Goal: Contribute content: Contribute content

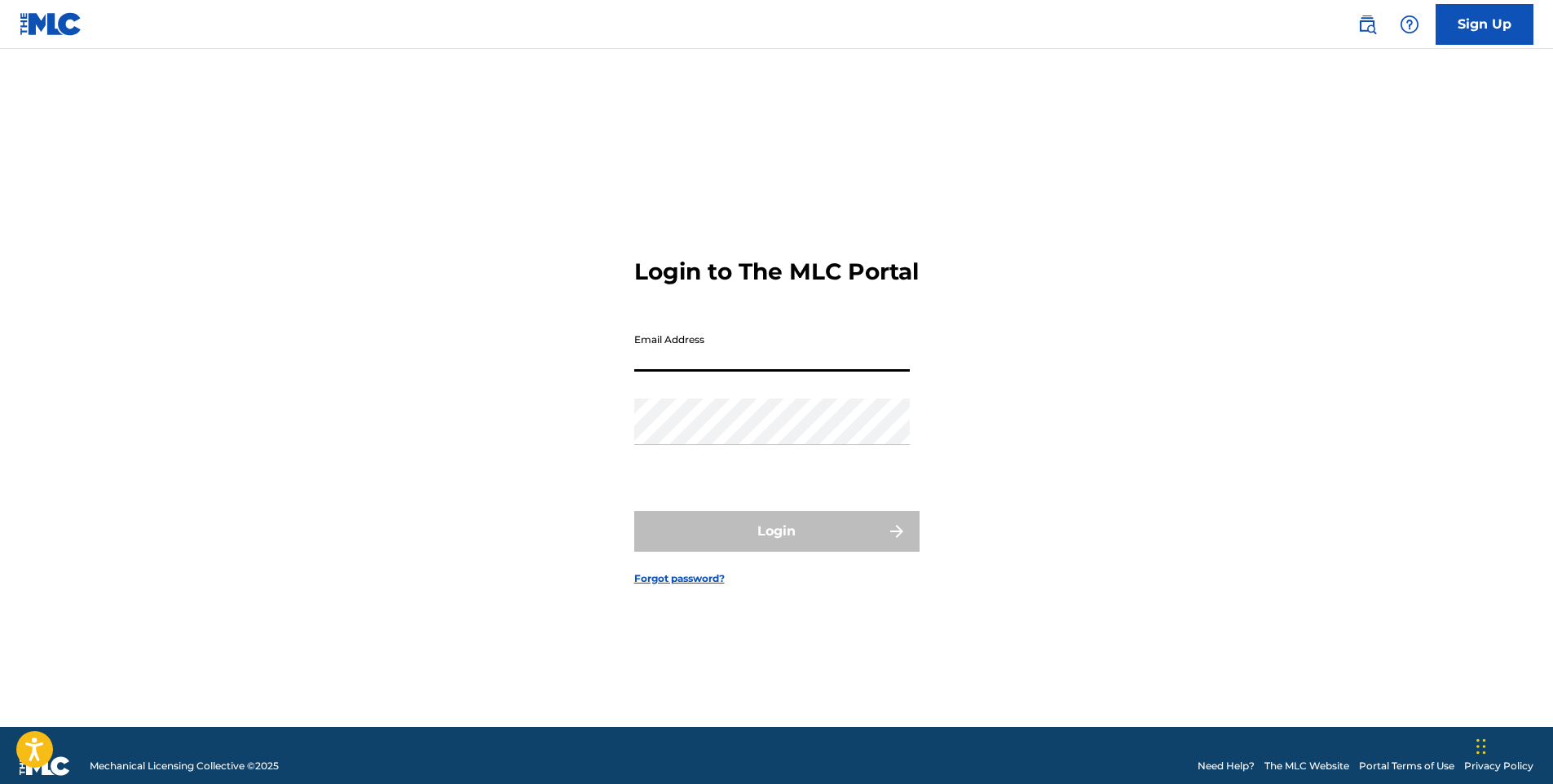
click at [653, 369] on input "Email Address" at bounding box center [773, 348] width 276 height 47
click at [696, 372] on input "snap5" at bounding box center [773, 348] width 276 height 47
click at [753, 362] on input "snap5" at bounding box center [773, 348] width 276 height 47
click at [728, 358] on input "snap5" at bounding box center [773, 348] width 276 height 47
type input "s"
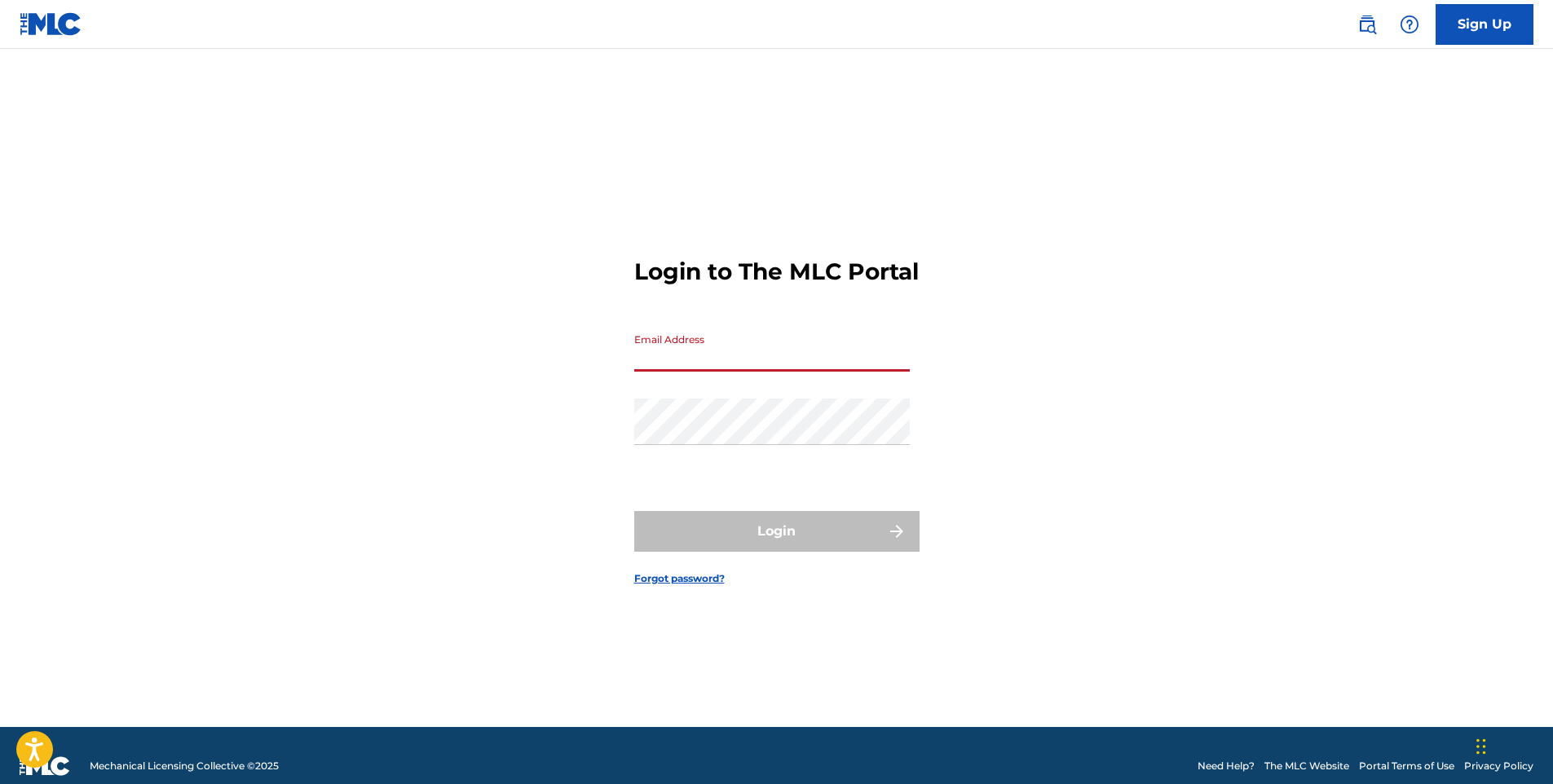
click at [734, 372] on input "Email Address" at bounding box center [773, 348] width 276 height 47
type input "[EMAIL_ADDRESS][DOMAIN_NAME]"
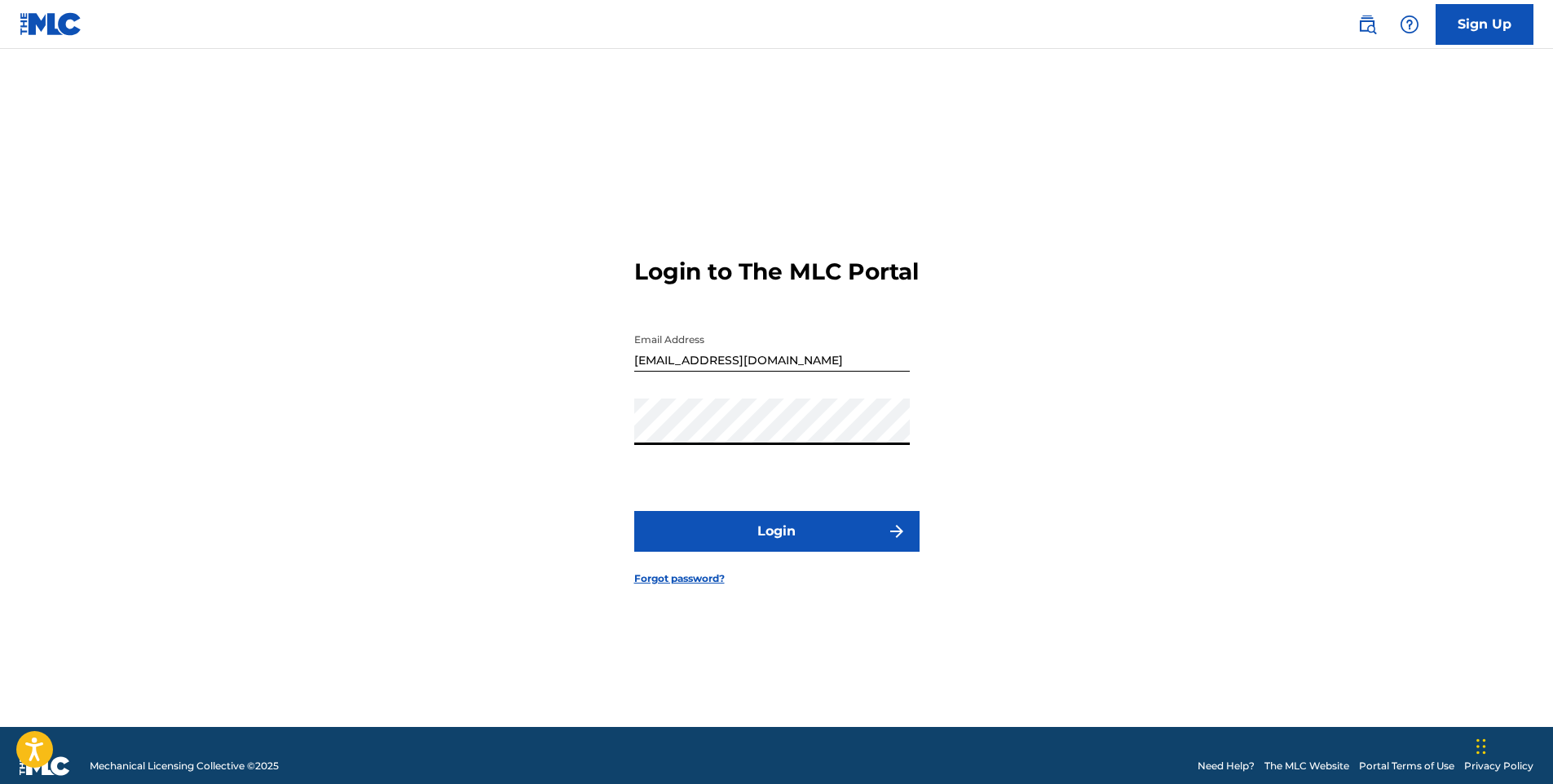
click at [635, 511] on button "Login" at bounding box center [777, 531] width 285 height 41
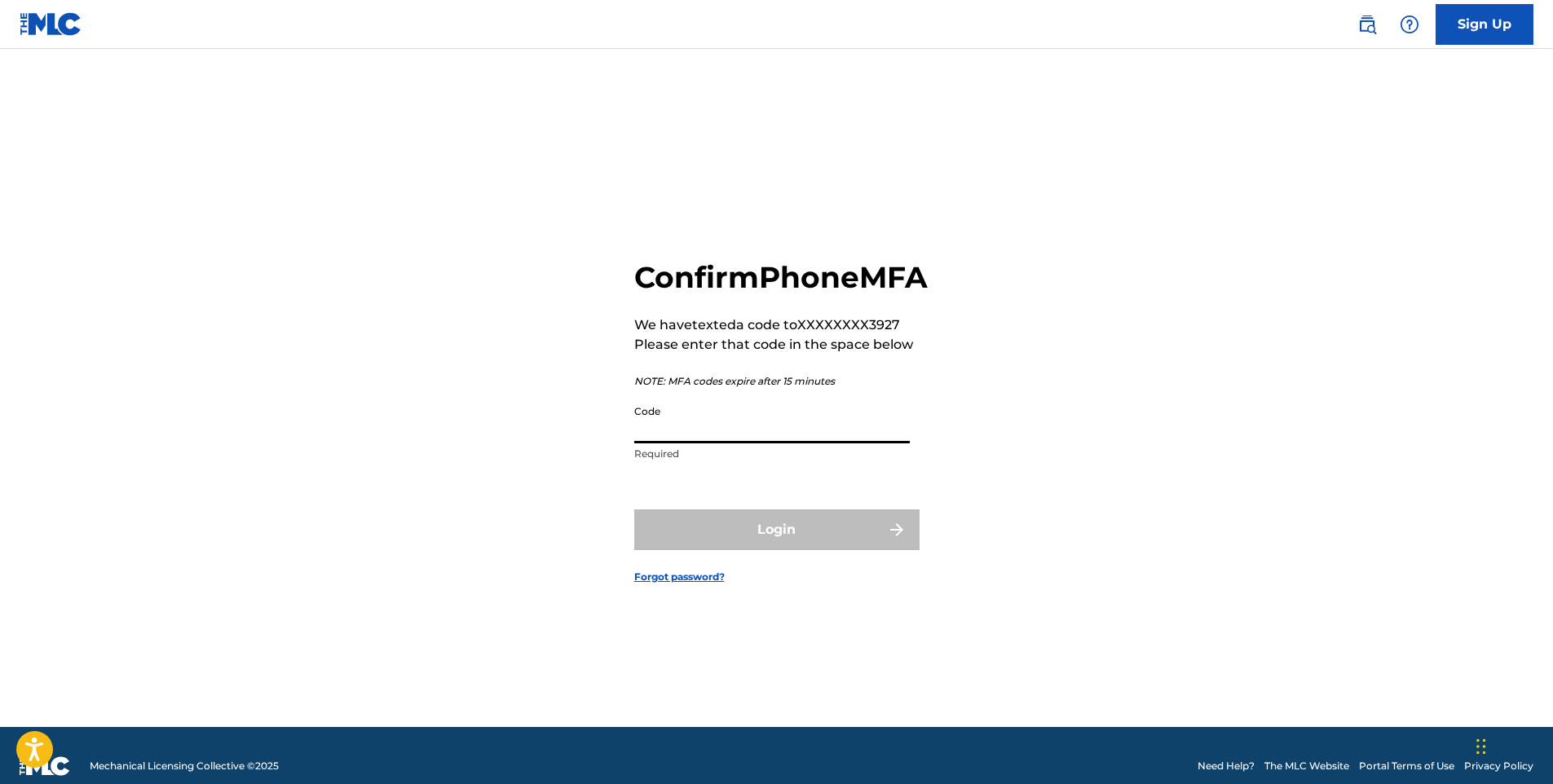
click at [700, 443] on input "Code" at bounding box center [773, 420] width 276 height 47
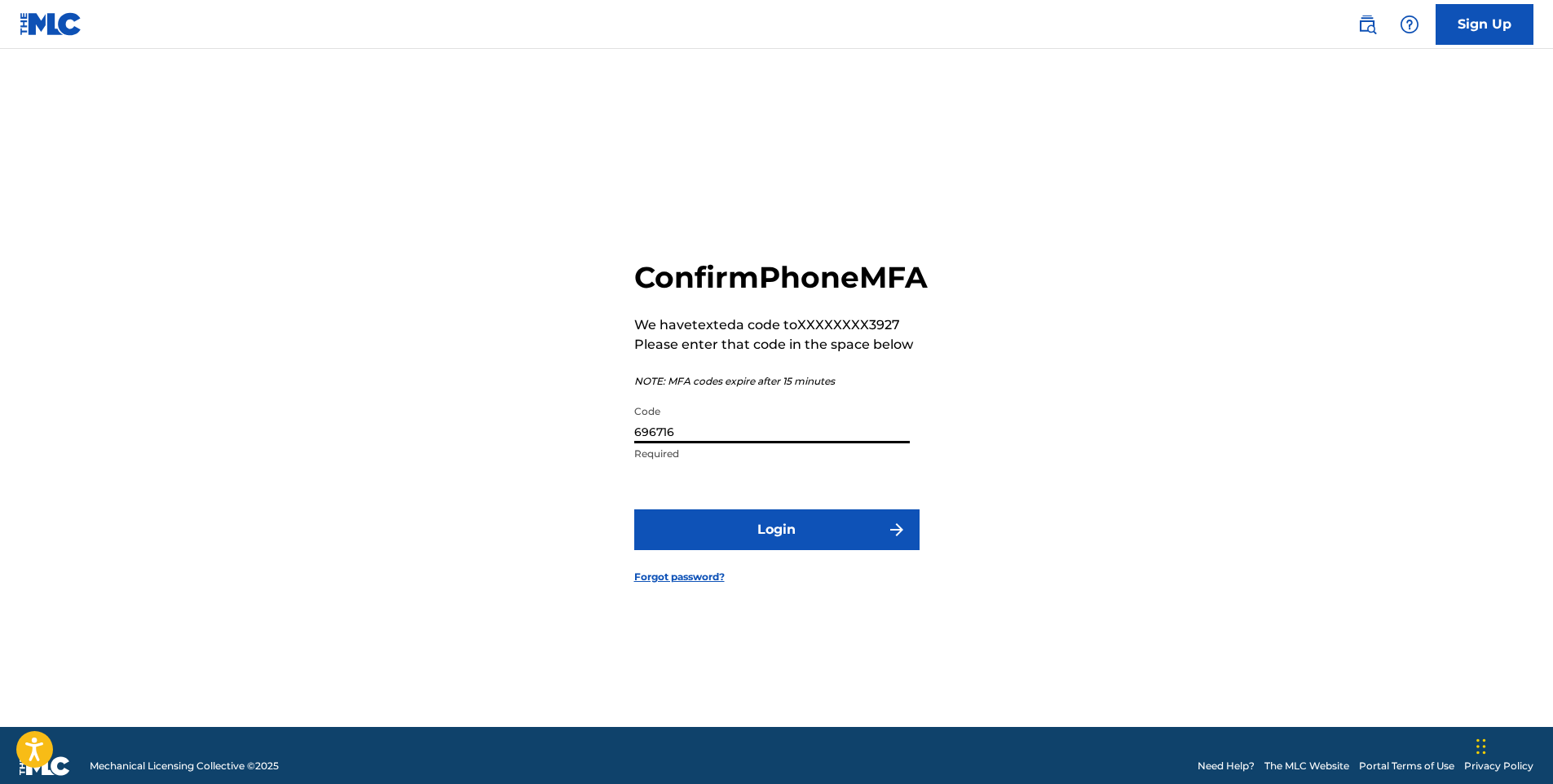
type input "696716"
click at [635, 510] on button "Login" at bounding box center [777, 530] width 285 height 41
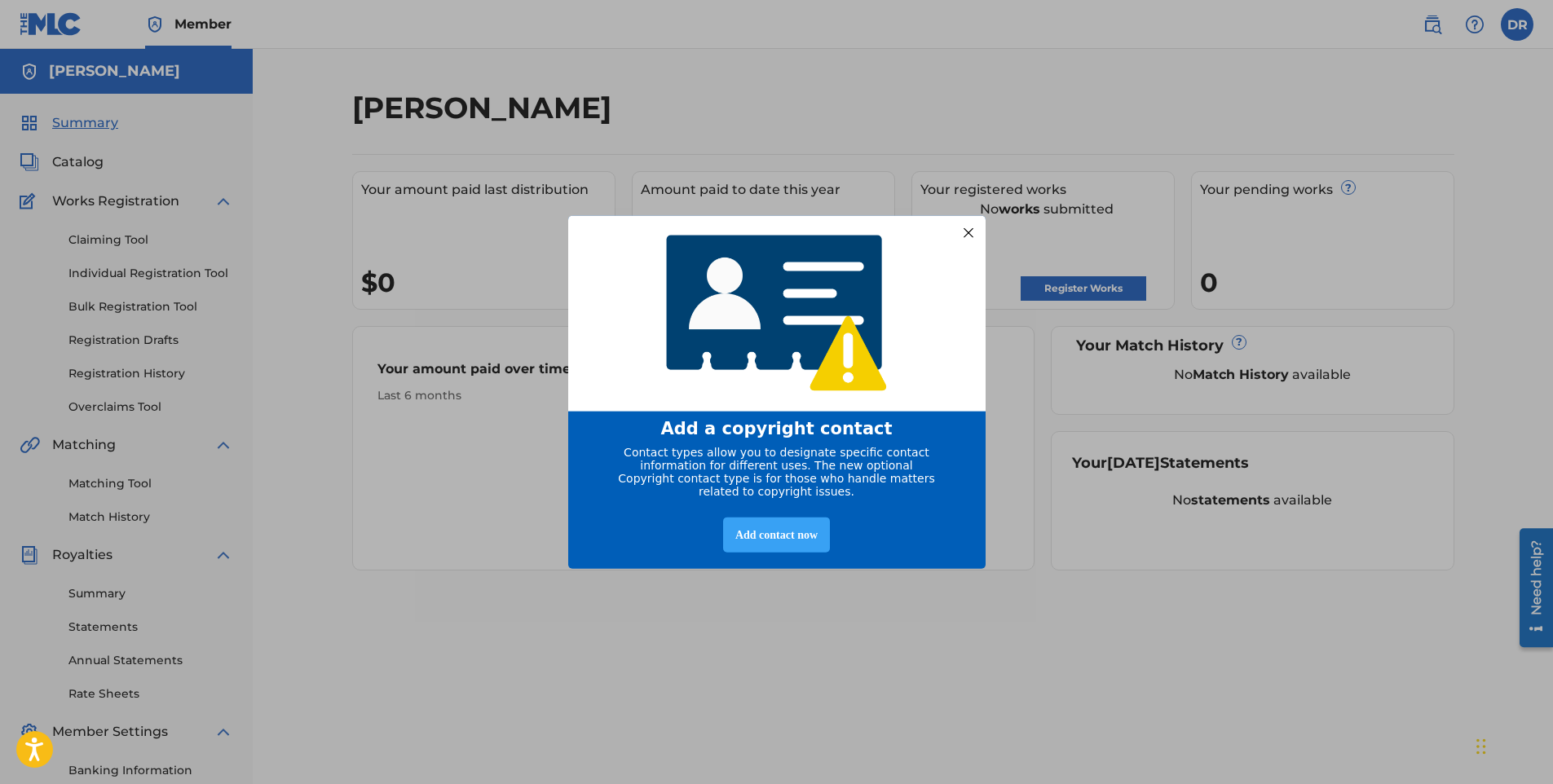
click at [807, 533] on div "Add contact now" at bounding box center [776, 534] width 107 height 35
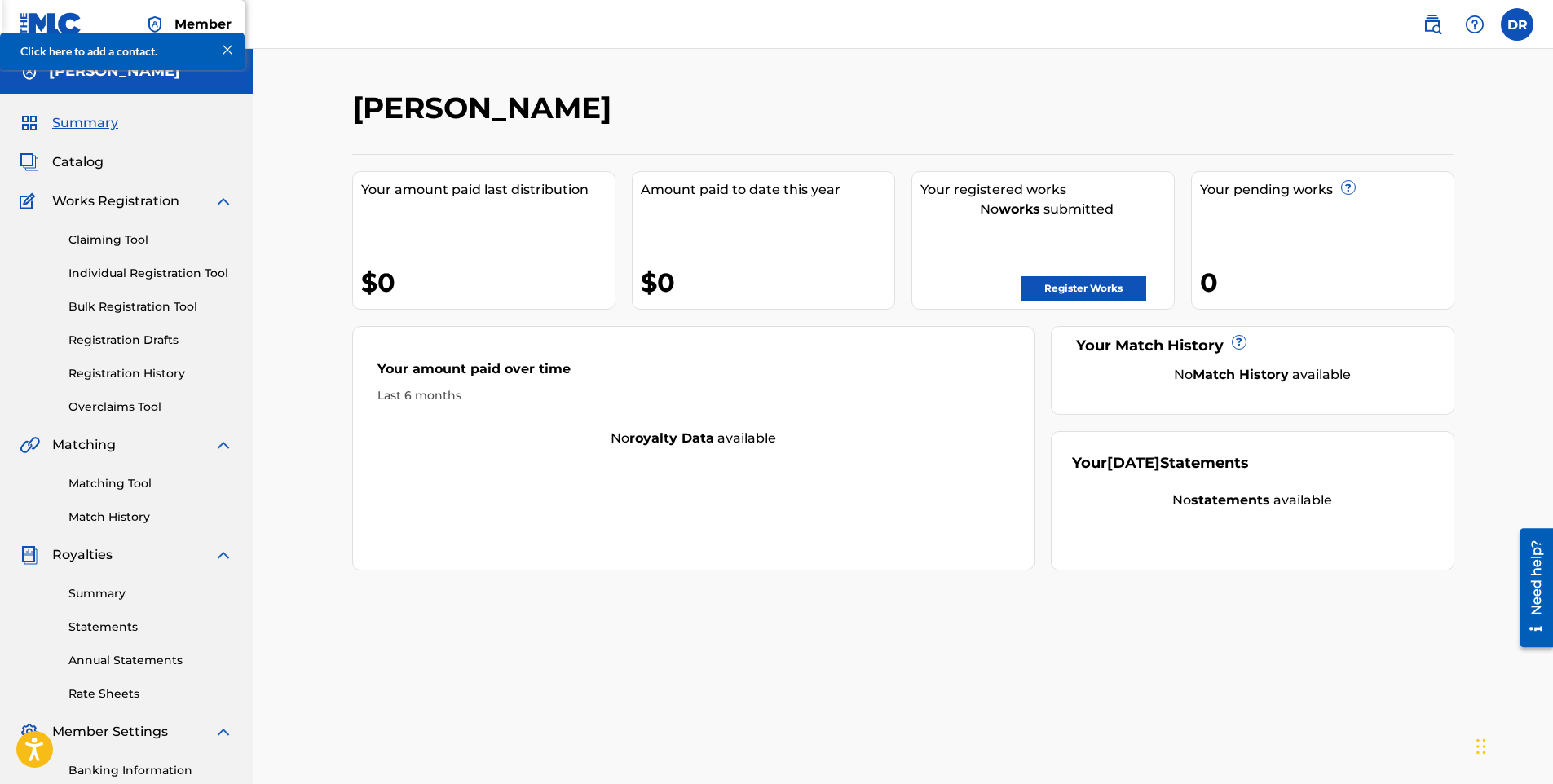
click at [1506, 29] on label at bounding box center [1518, 25] width 32 height 32
click at [1518, 25] on input "[PERSON_NAME] [EMAIL_ADDRESS][DOMAIN_NAME] Notification Preferences Profile Log…" at bounding box center [1518, 25] width 0 height 0
click at [1109, 85] on div "[PERSON_NAME] Your amount paid last distribution $0 Amount paid to date this ye…" at bounding box center [903, 490] width 1301 height 884
click at [1086, 286] on link "Register Works" at bounding box center [1084, 289] width 126 height 25
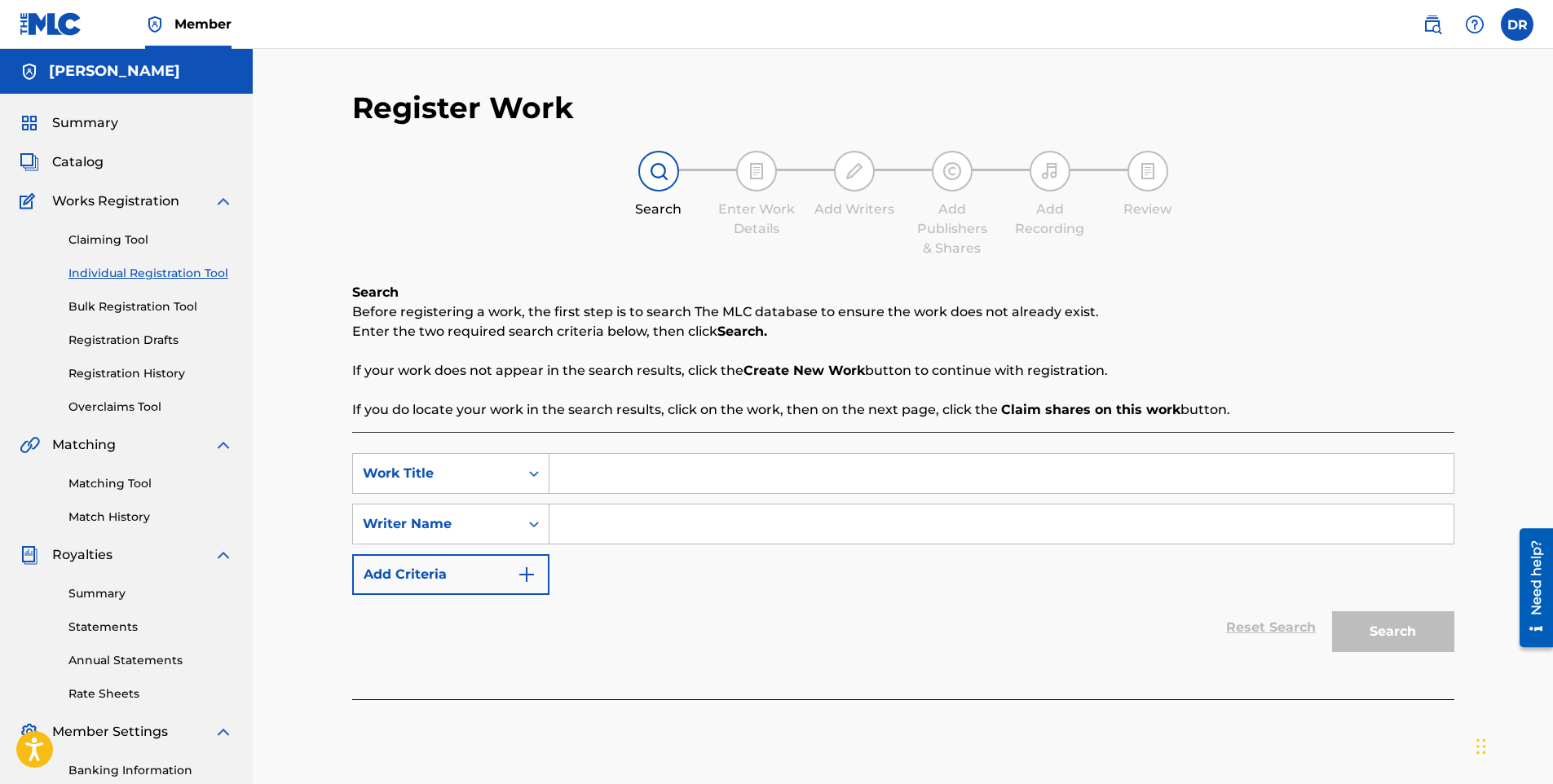
click at [633, 467] on input "Search Form" at bounding box center [1002, 473] width 904 height 39
type input "10 toes"
click at [677, 533] on input "Search Form" at bounding box center [1002, 523] width 904 height 39
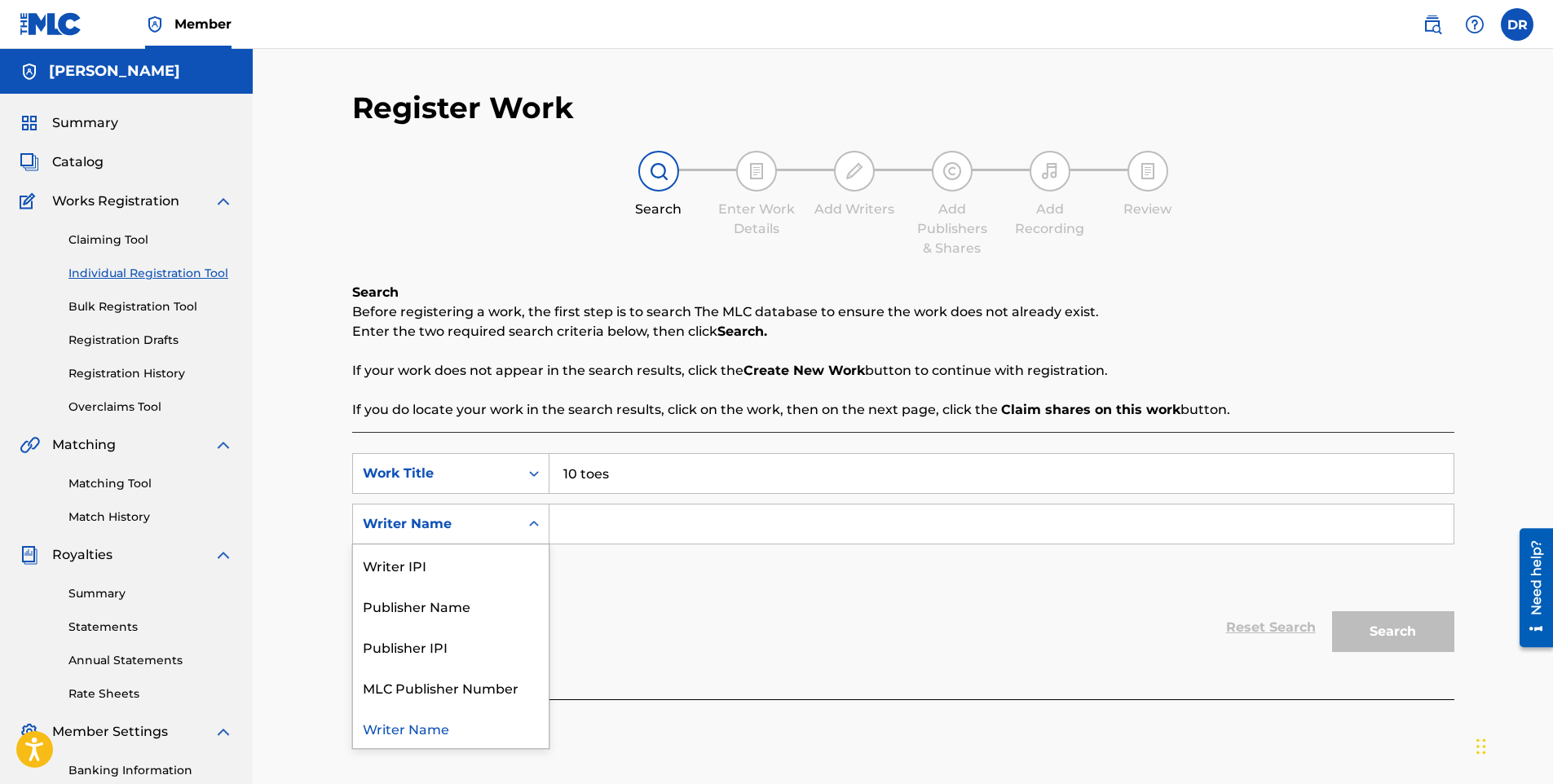
click at [501, 511] on div "Writer Name" at bounding box center [436, 524] width 167 height 31
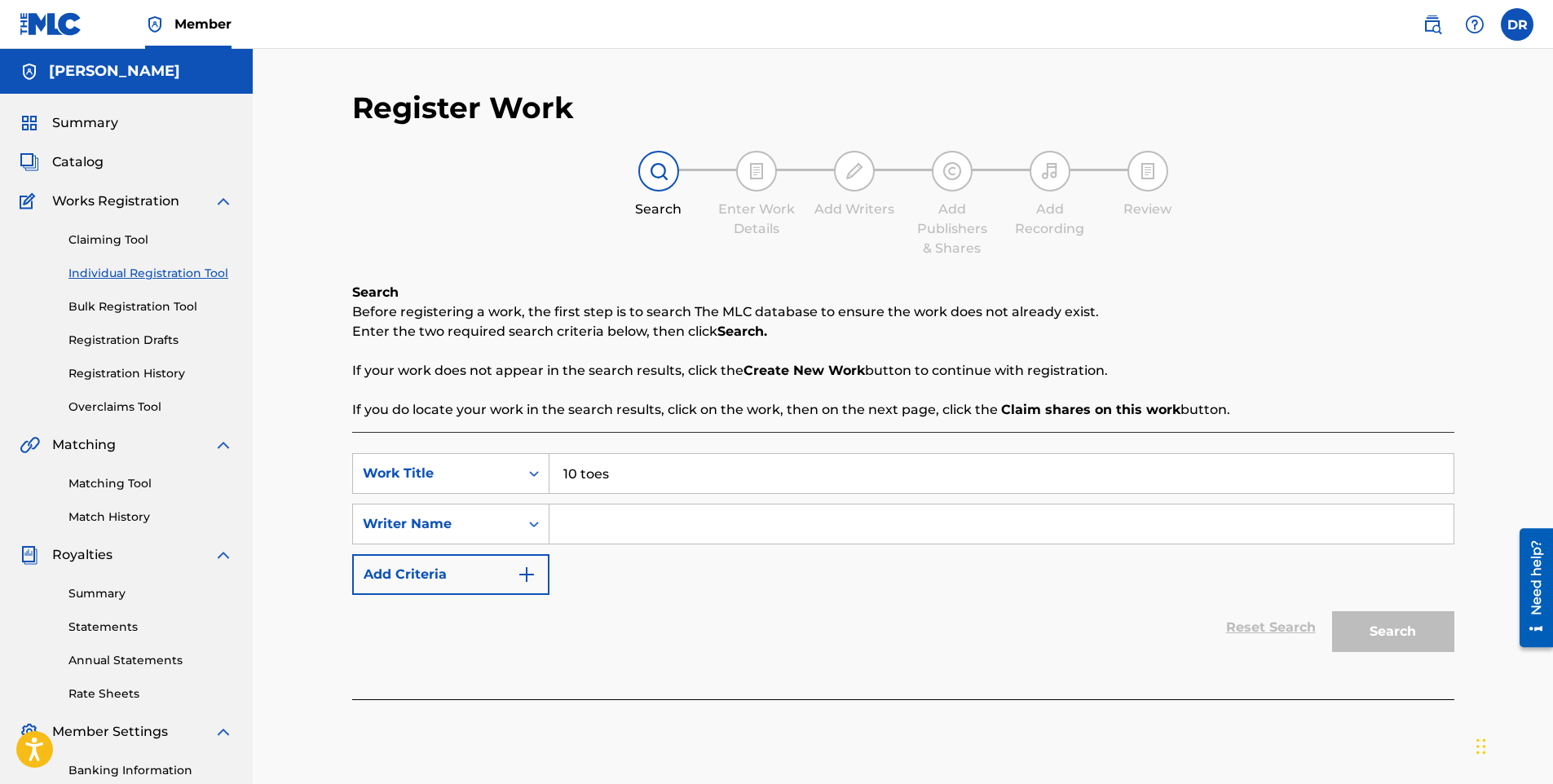
click at [612, 519] on input "Search Form" at bounding box center [1002, 523] width 904 height 39
type input "d"
type input "[PERSON_NAME]"
click at [1437, 641] on button "Search" at bounding box center [1393, 632] width 123 height 41
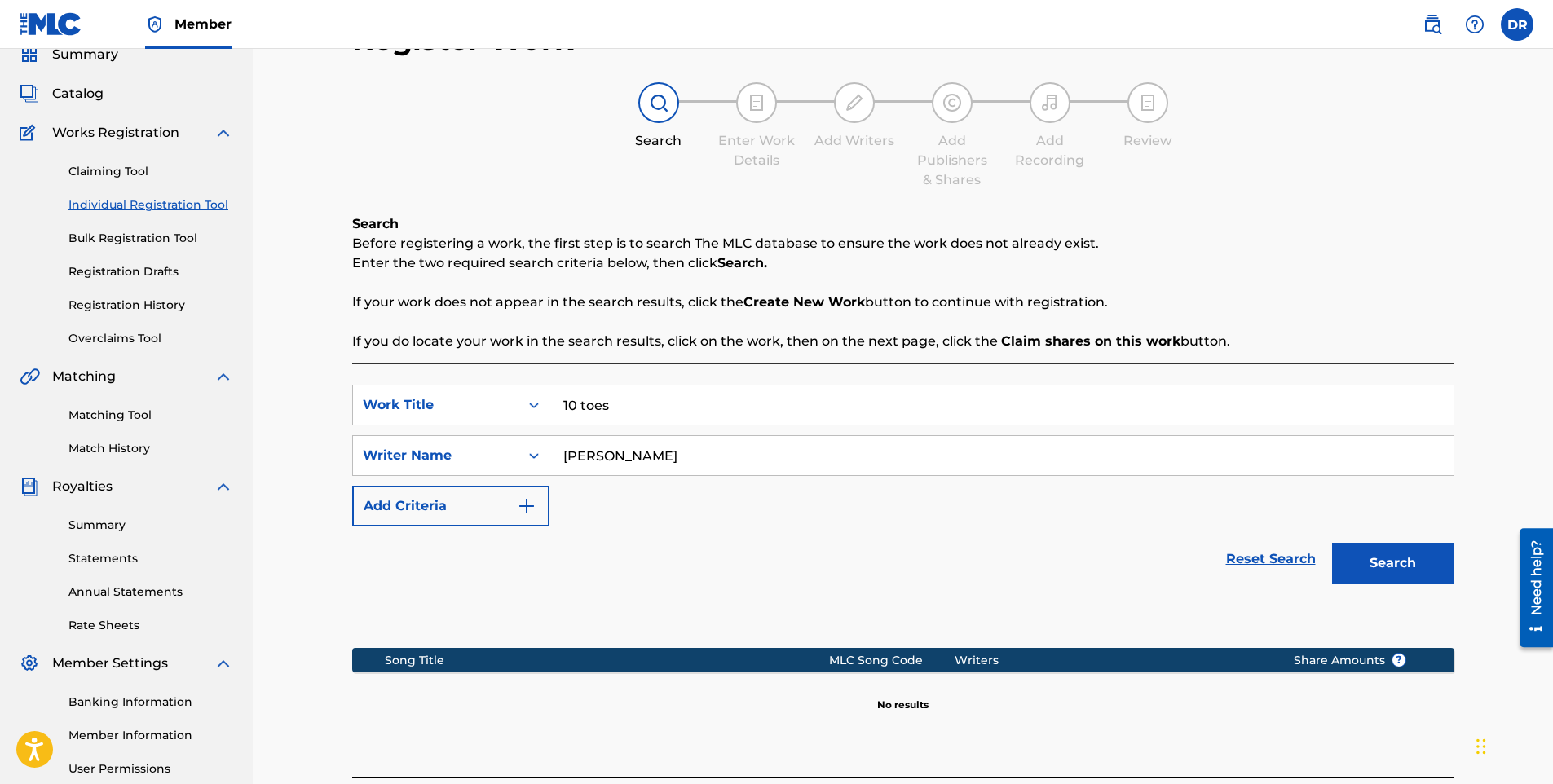
scroll to position [226, 0]
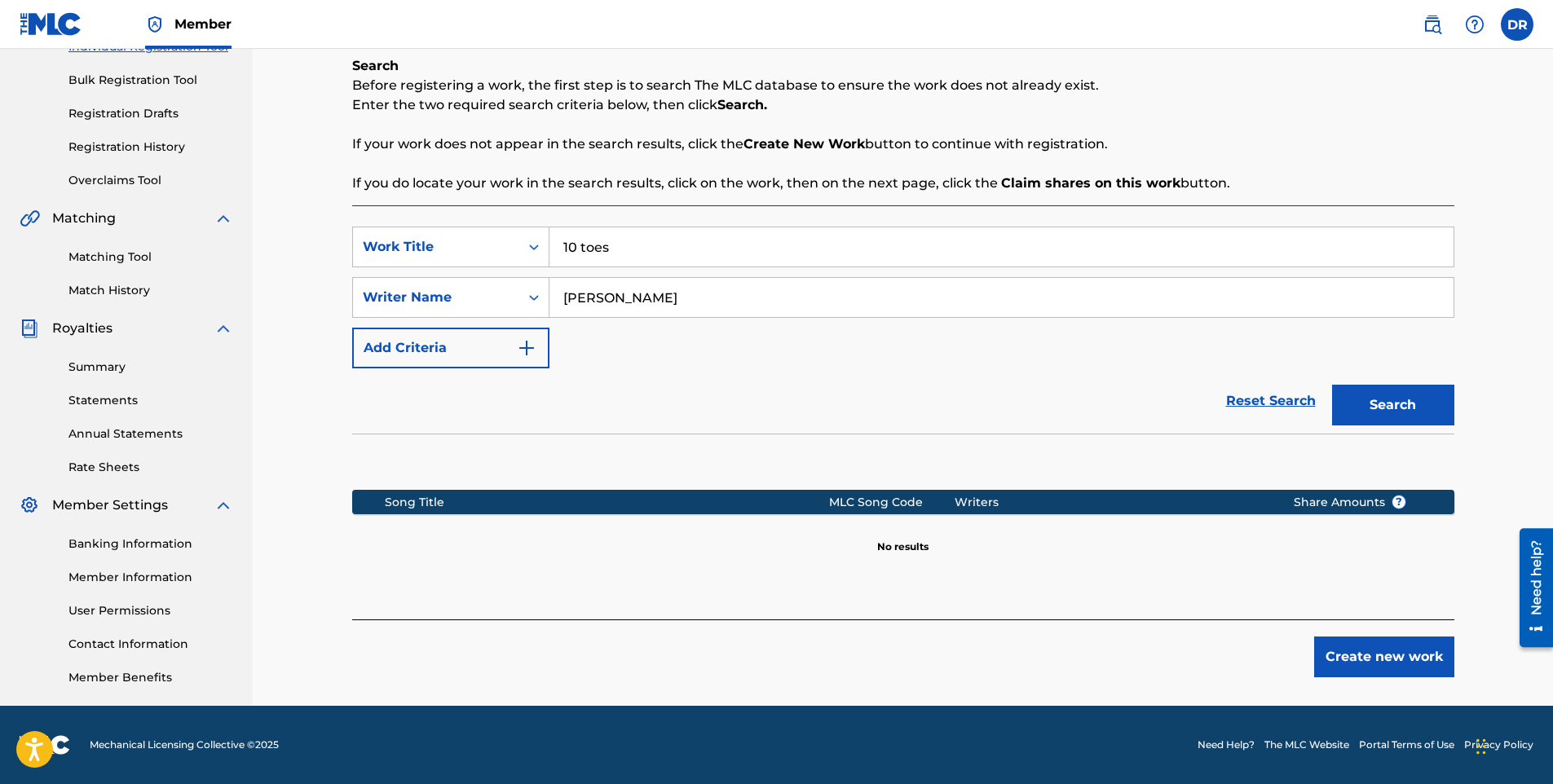
click at [792, 299] on input "[PERSON_NAME]" at bounding box center [1002, 297] width 904 height 39
click at [531, 253] on icon "Search Form" at bounding box center [534, 246] width 16 height 16
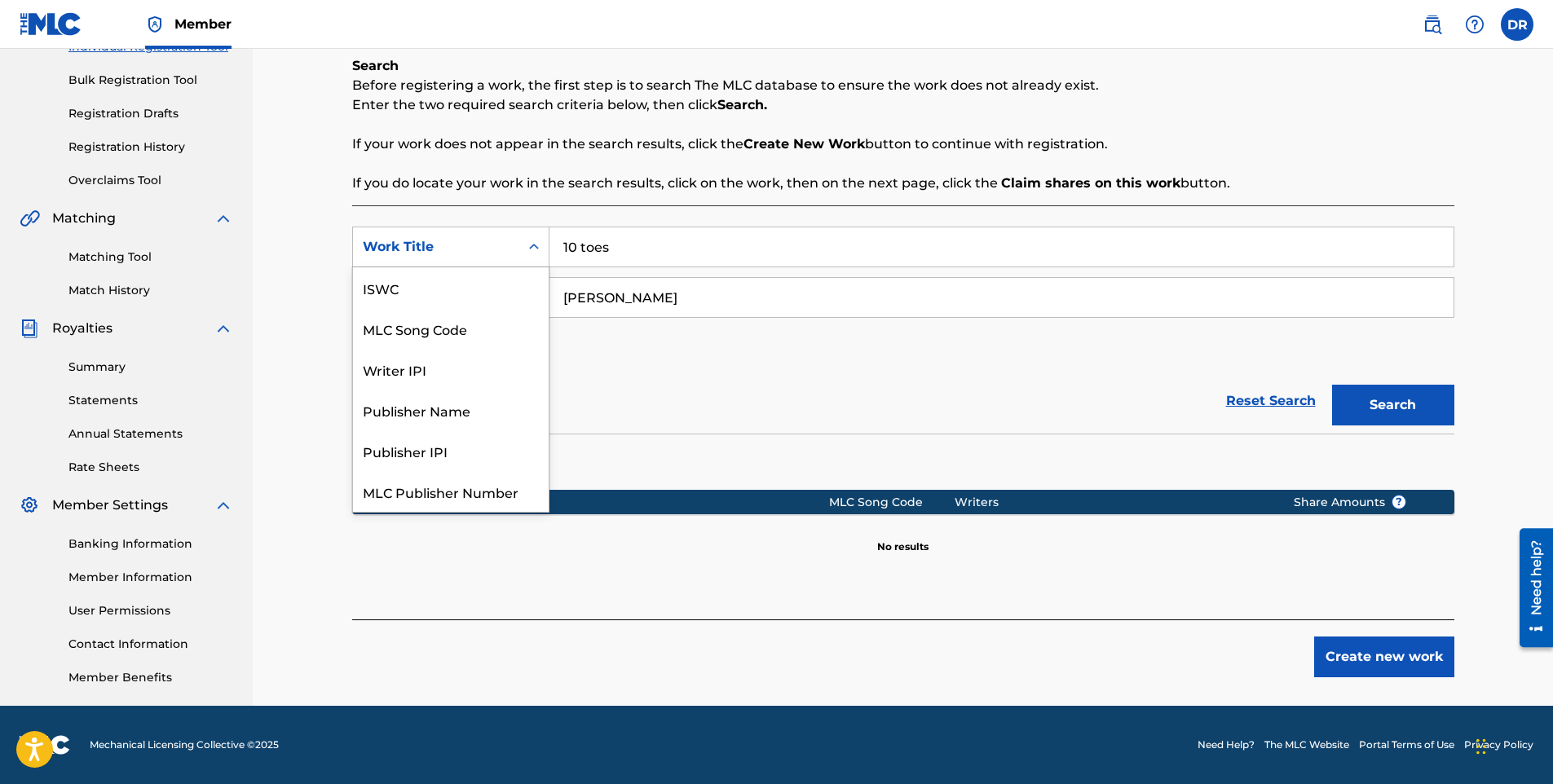
scroll to position [41, 0]
click at [529, 252] on icon "Search Form" at bounding box center [534, 246] width 16 height 16
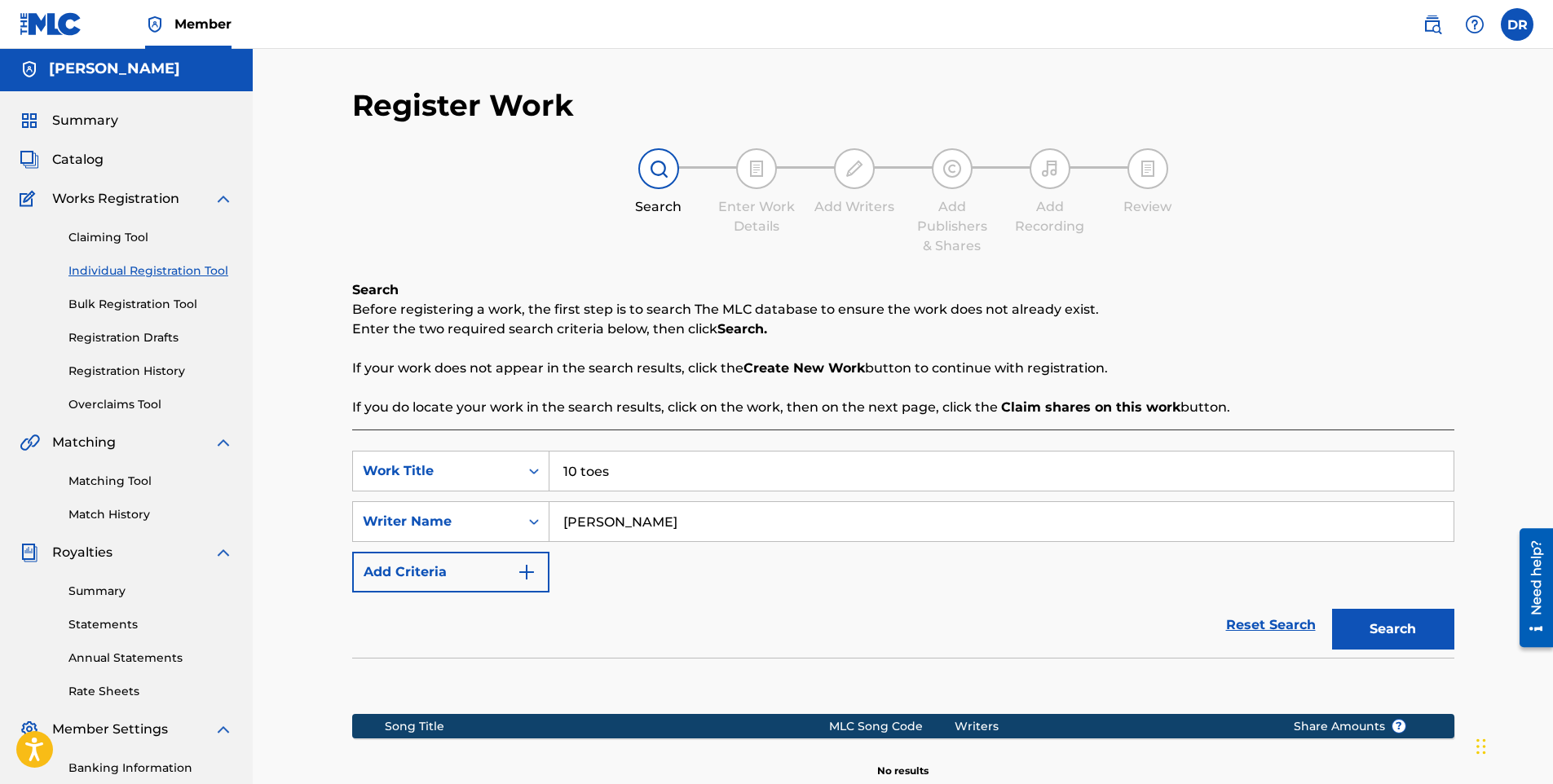
scroll to position [0, 0]
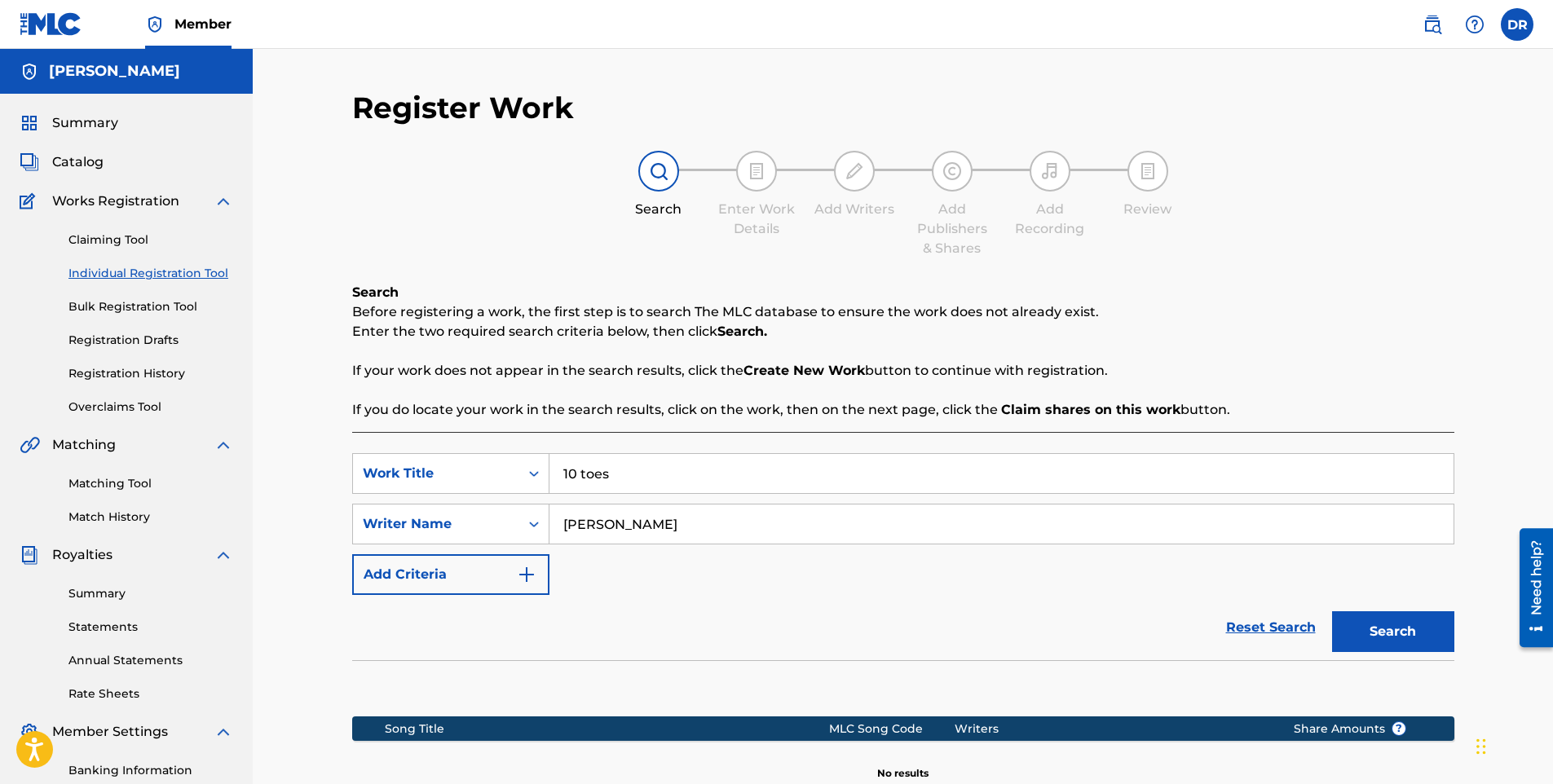
click at [214, 203] on img at bounding box center [224, 201] width 20 height 20
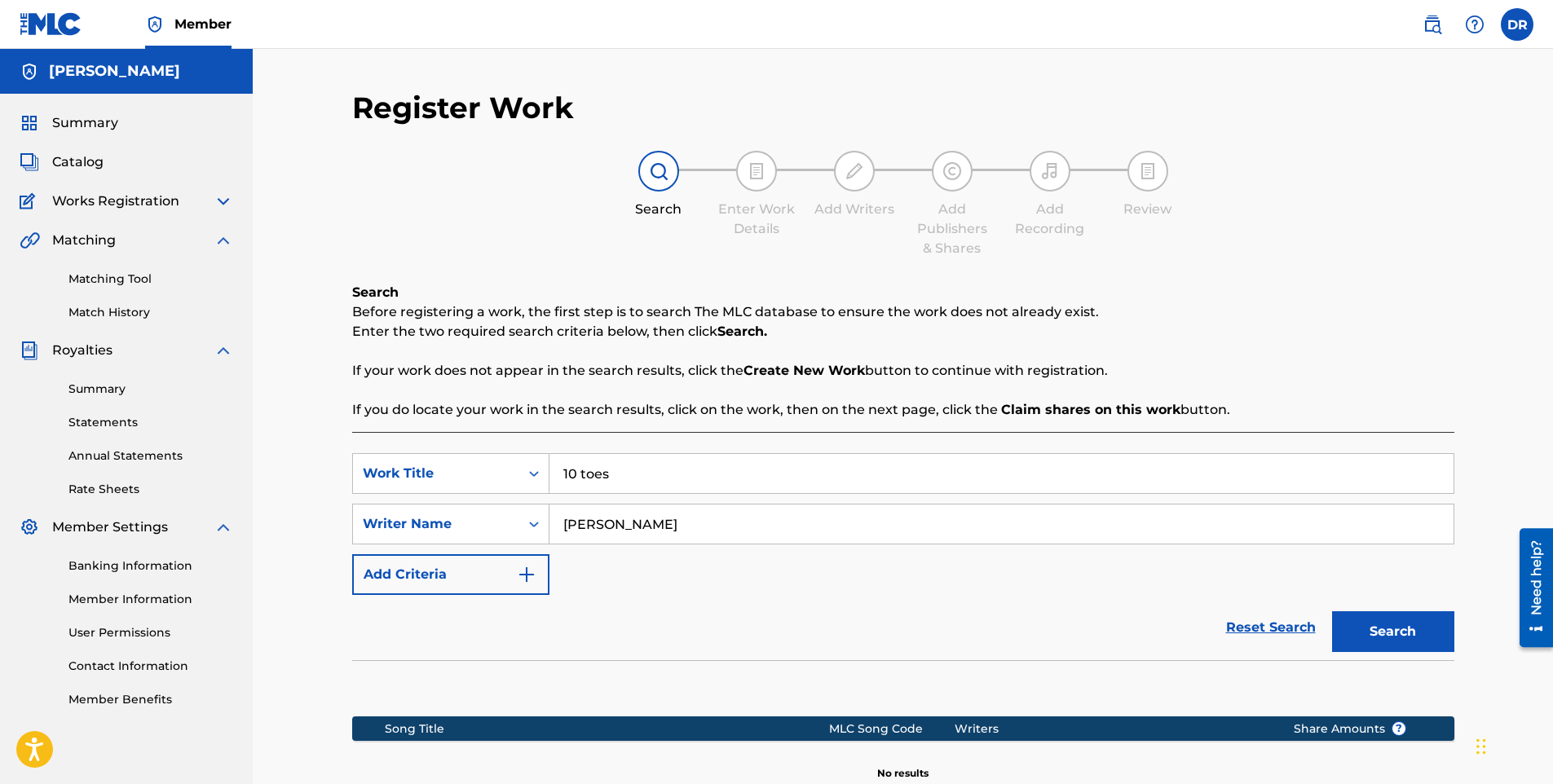
click at [214, 203] on img at bounding box center [224, 201] width 20 height 20
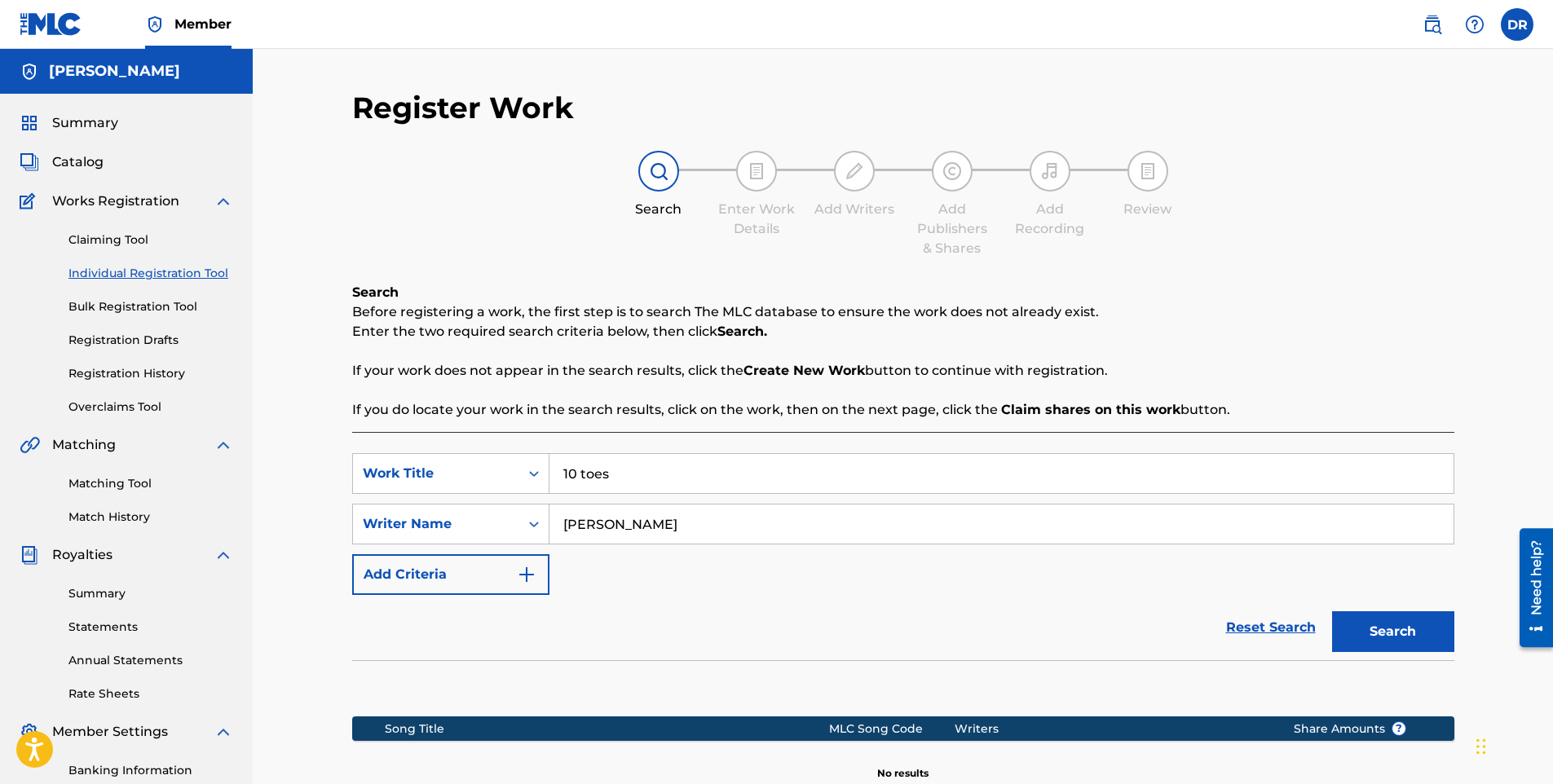
click at [1442, 26] on img at bounding box center [1432, 24] width 20 height 20
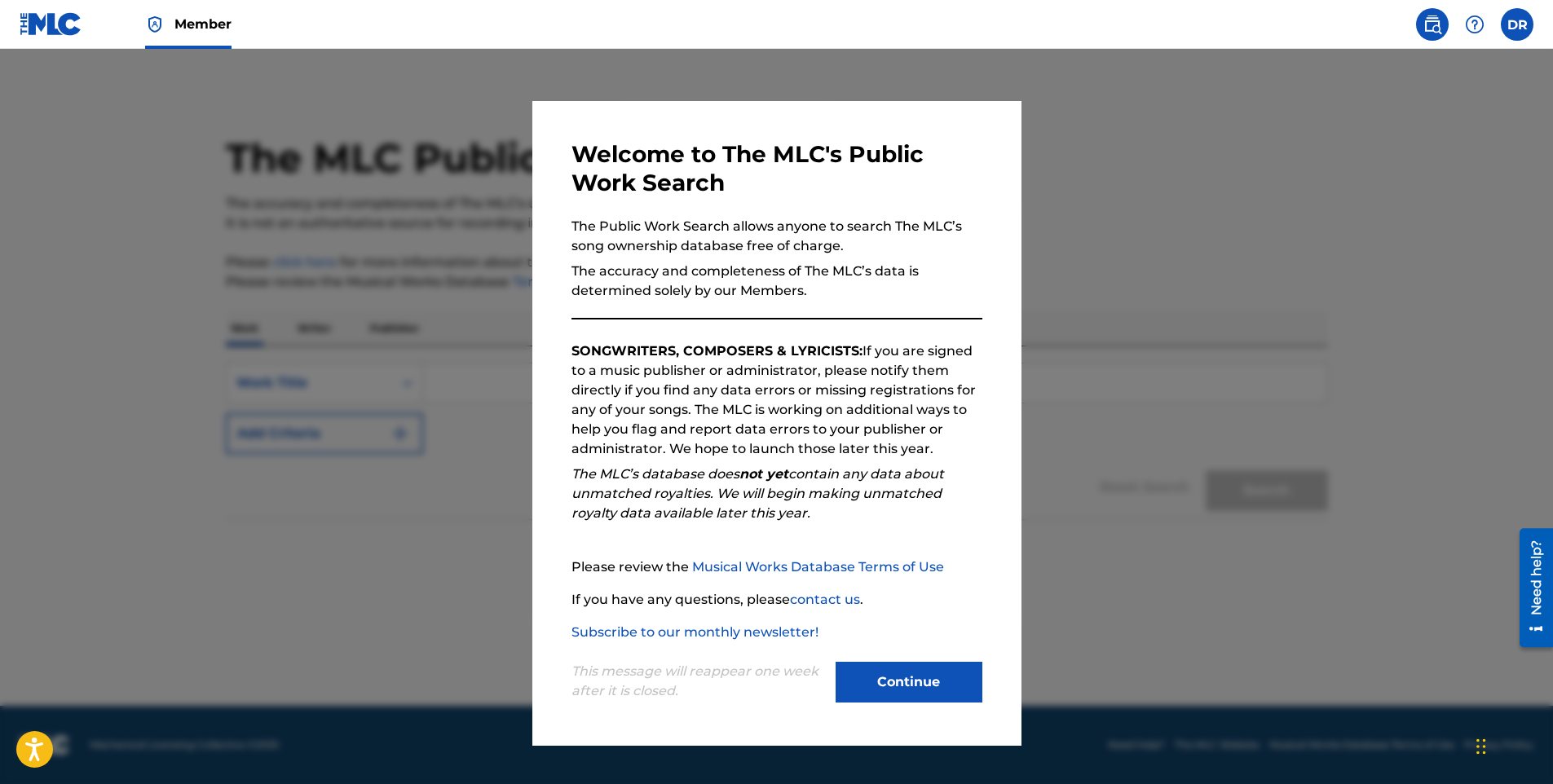
click at [938, 693] on button "Continue" at bounding box center [909, 682] width 147 height 41
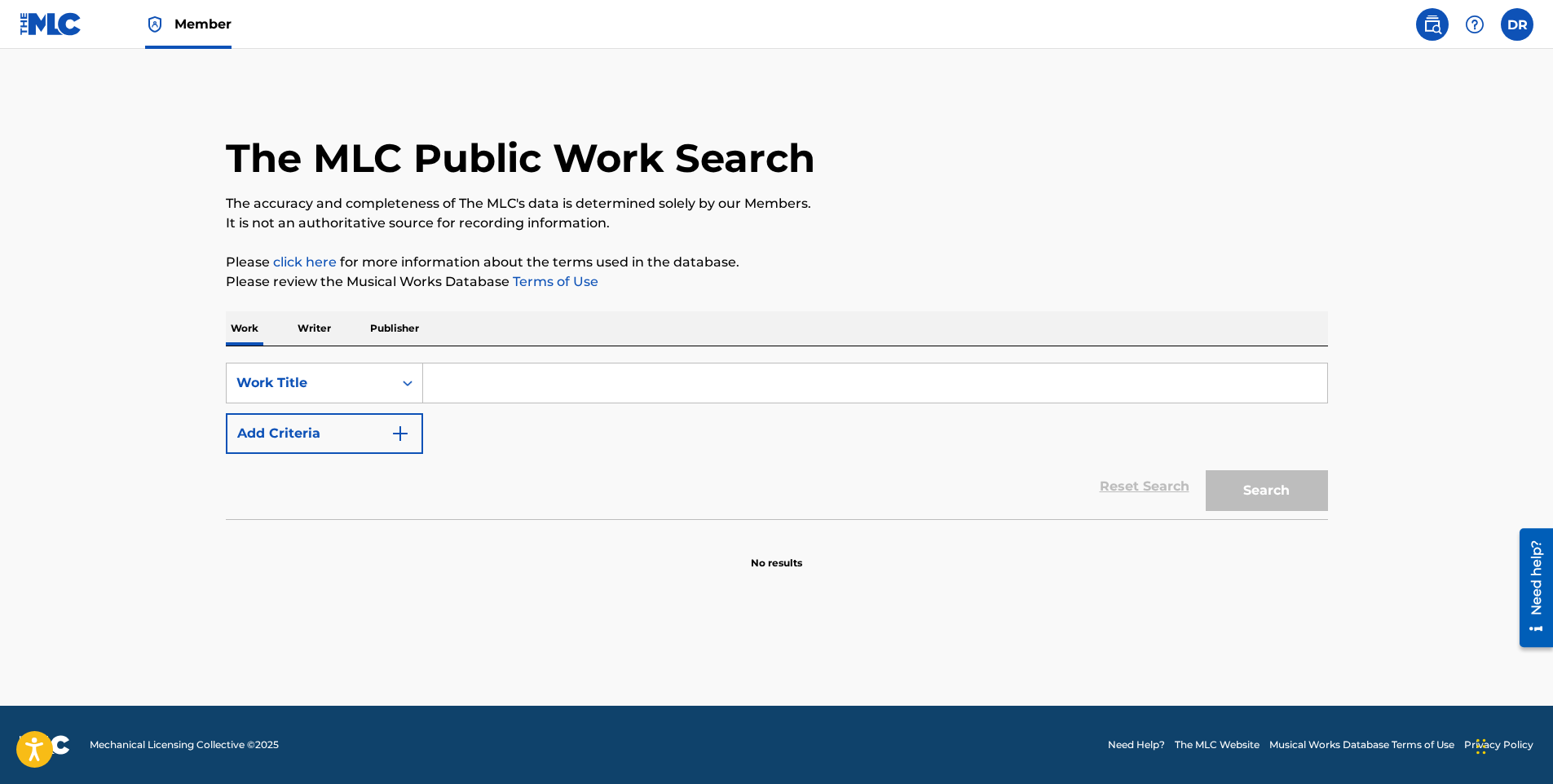
click at [1517, 26] on label at bounding box center [1518, 25] width 32 height 32
click at [1518, 25] on input "[PERSON_NAME] [EMAIL_ADDRESS][DOMAIN_NAME] Notification Preferences Profile Log…" at bounding box center [1518, 25] width 0 height 0
click at [1363, 203] on link "Profile" at bounding box center [1357, 203] width 32 height 14
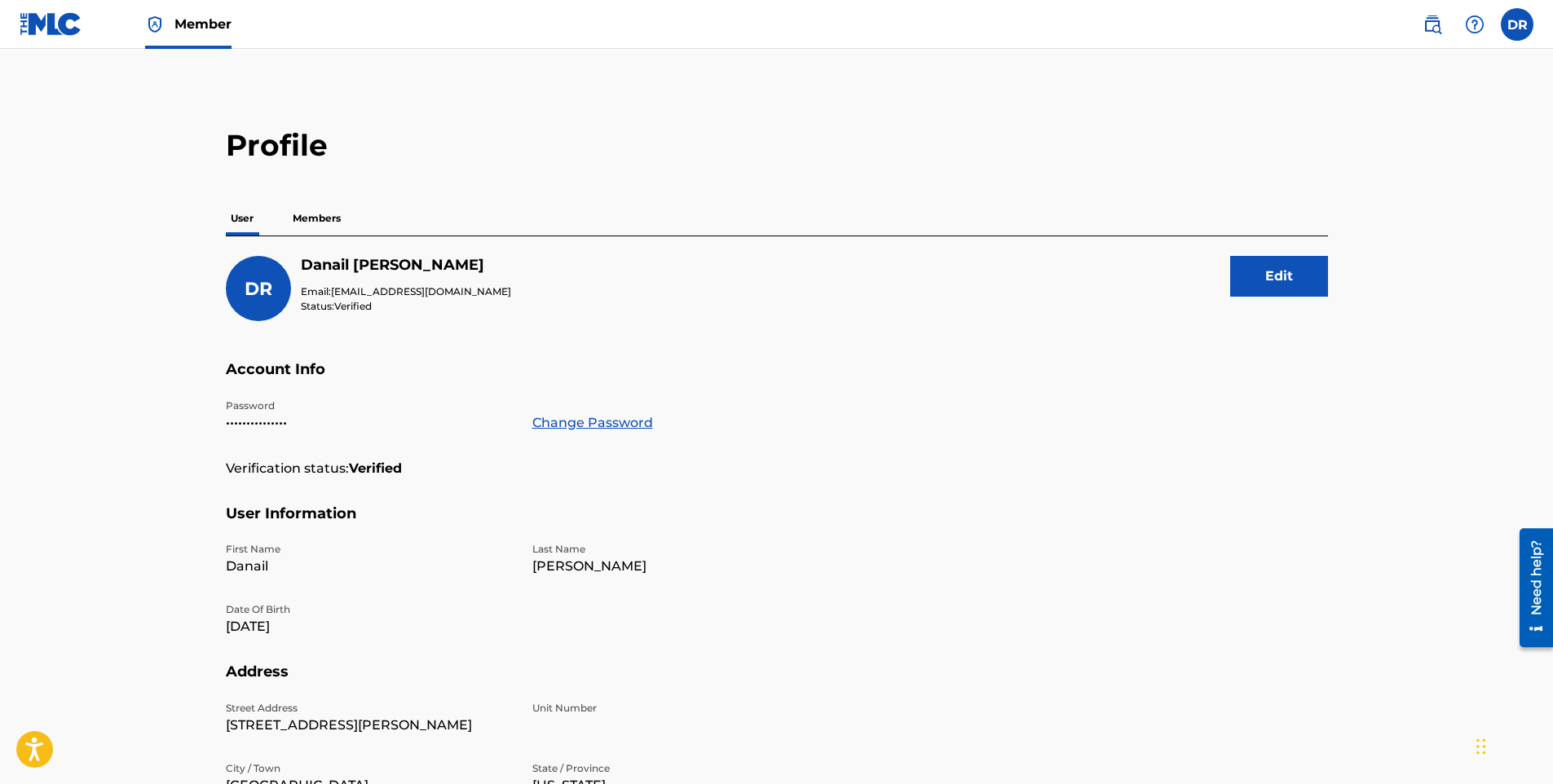
click at [66, 37] on link at bounding box center [51, 24] width 63 height 49
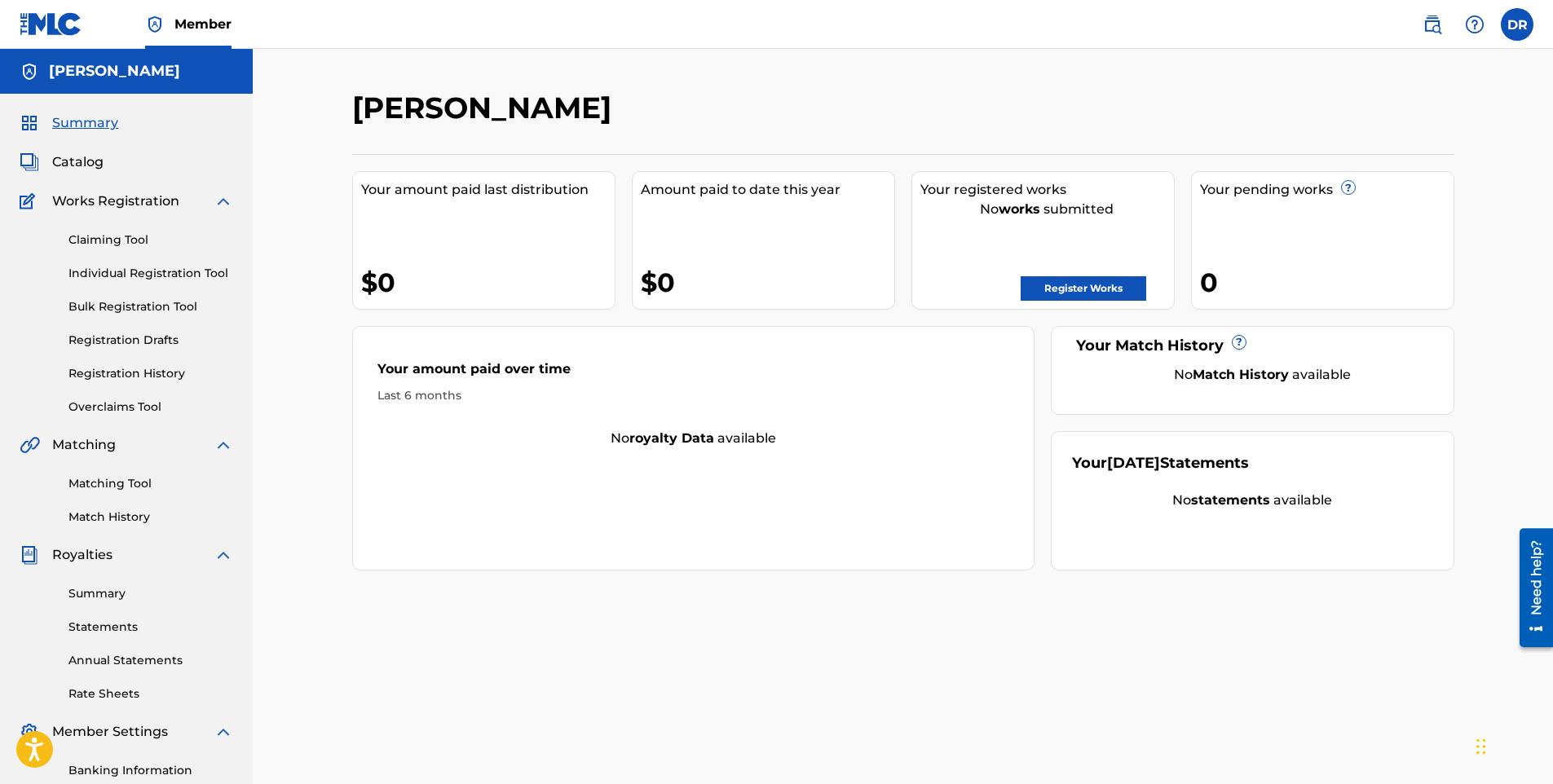
click at [1052, 289] on link "Register Works" at bounding box center [1084, 289] width 126 height 25
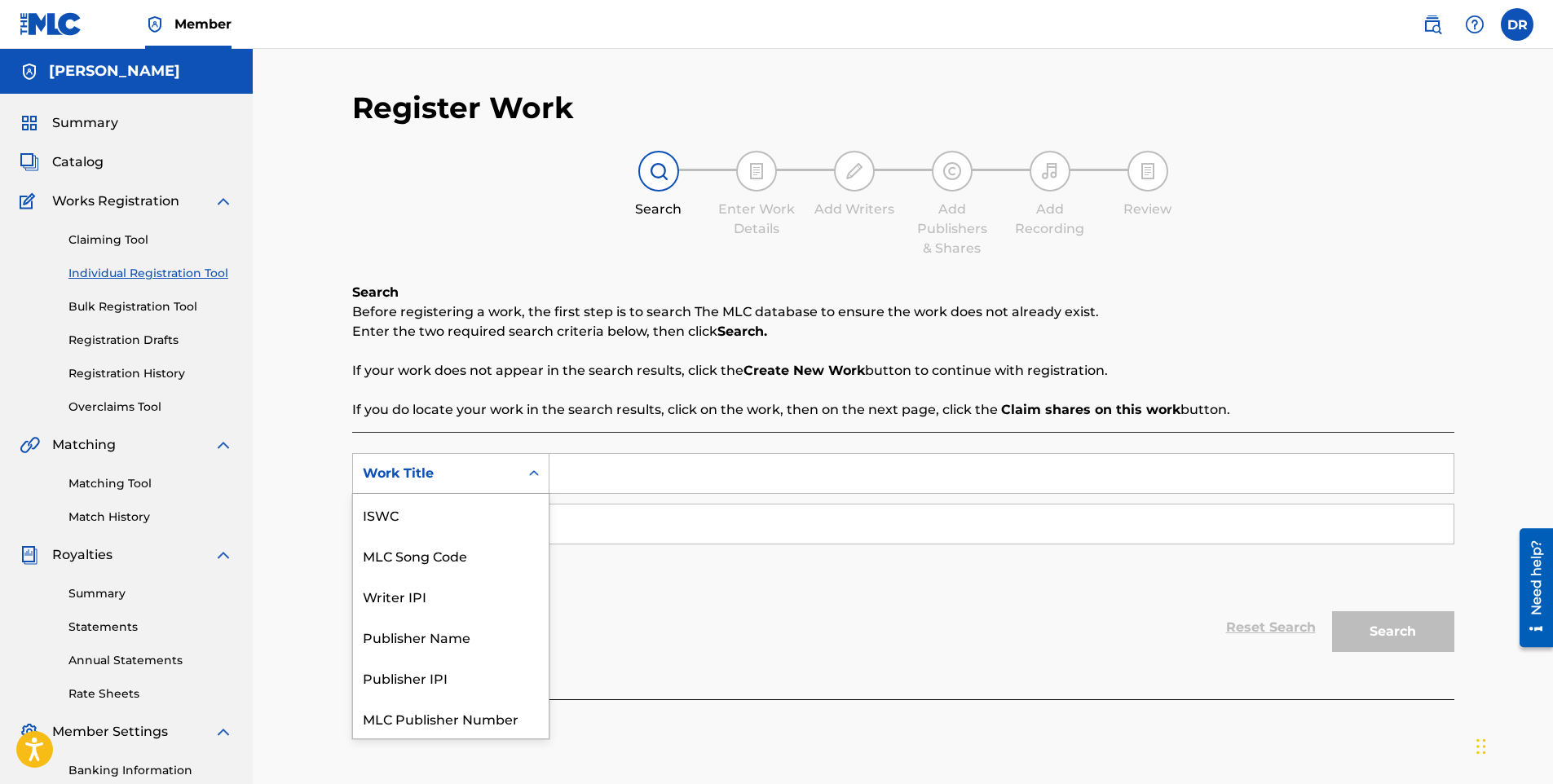
click at [521, 472] on div "Search Form" at bounding box center [534, 473] width 29 height 29
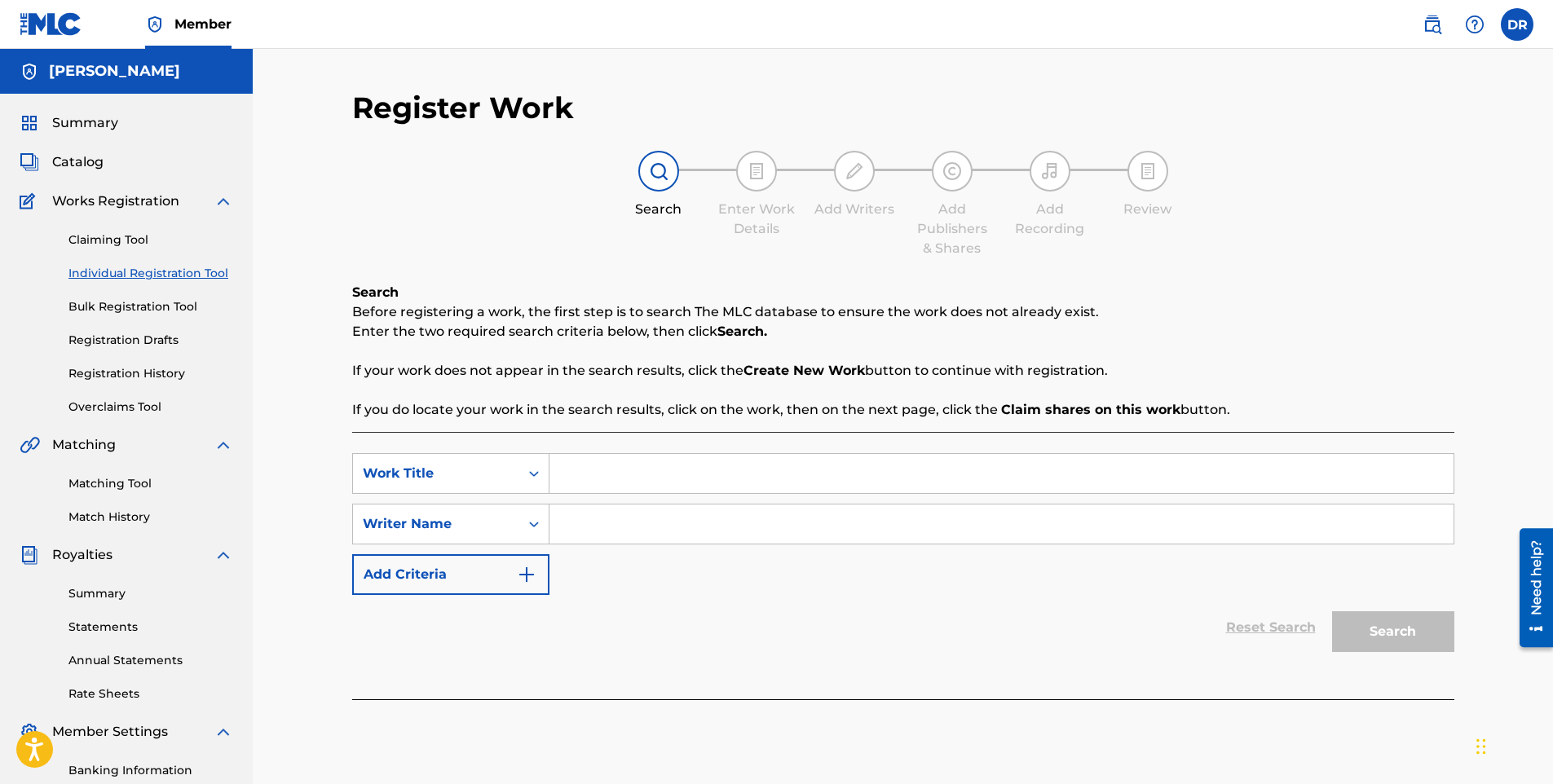
click at [630, 464] on input "Search Form" at bounding box center [1002, 473] width 904 height 39
type input "10 toes"
click at [648, 532] on input "Search Form" at bounding box center [1002, 523] width 904 height 39
type input "[PERSON_NAME]"
click at [1355, 627] on button "Search" at bounding box center [1393, 632] width 123 height 41
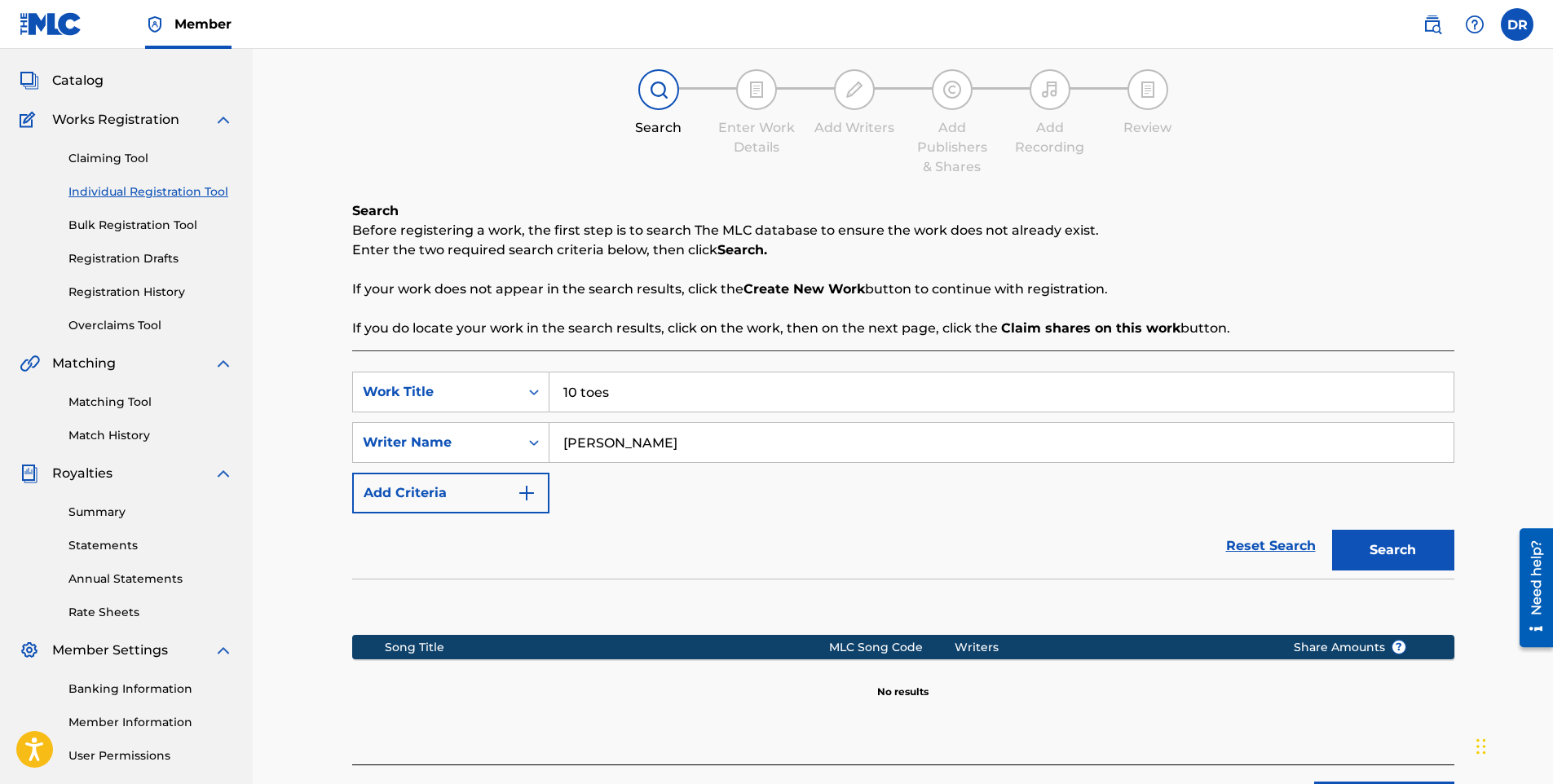
scroll to position [163, 0]
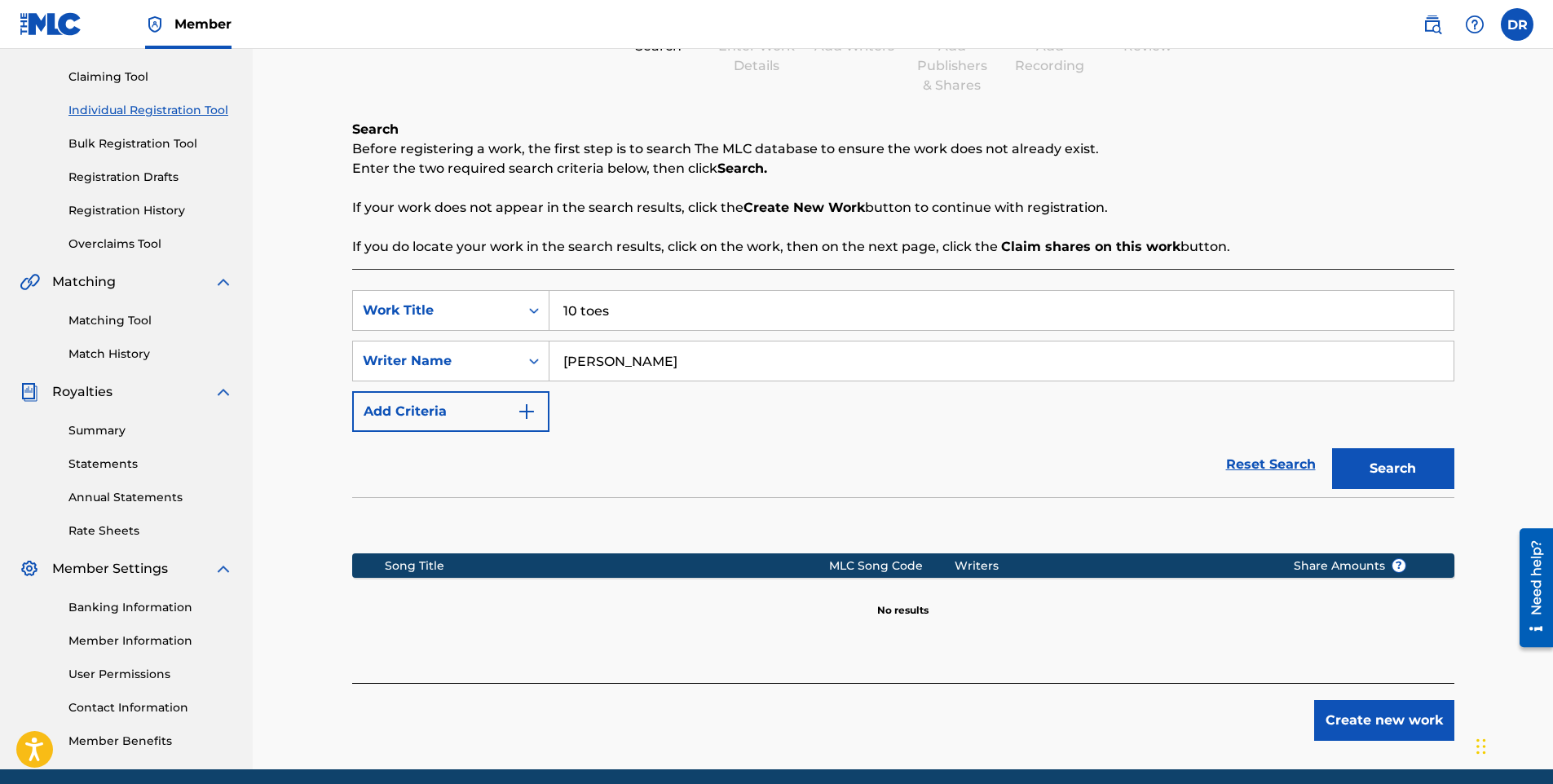
click at [1345, 714] on button "Create new work" at bounding box center [1384, 720] width 140 height 41
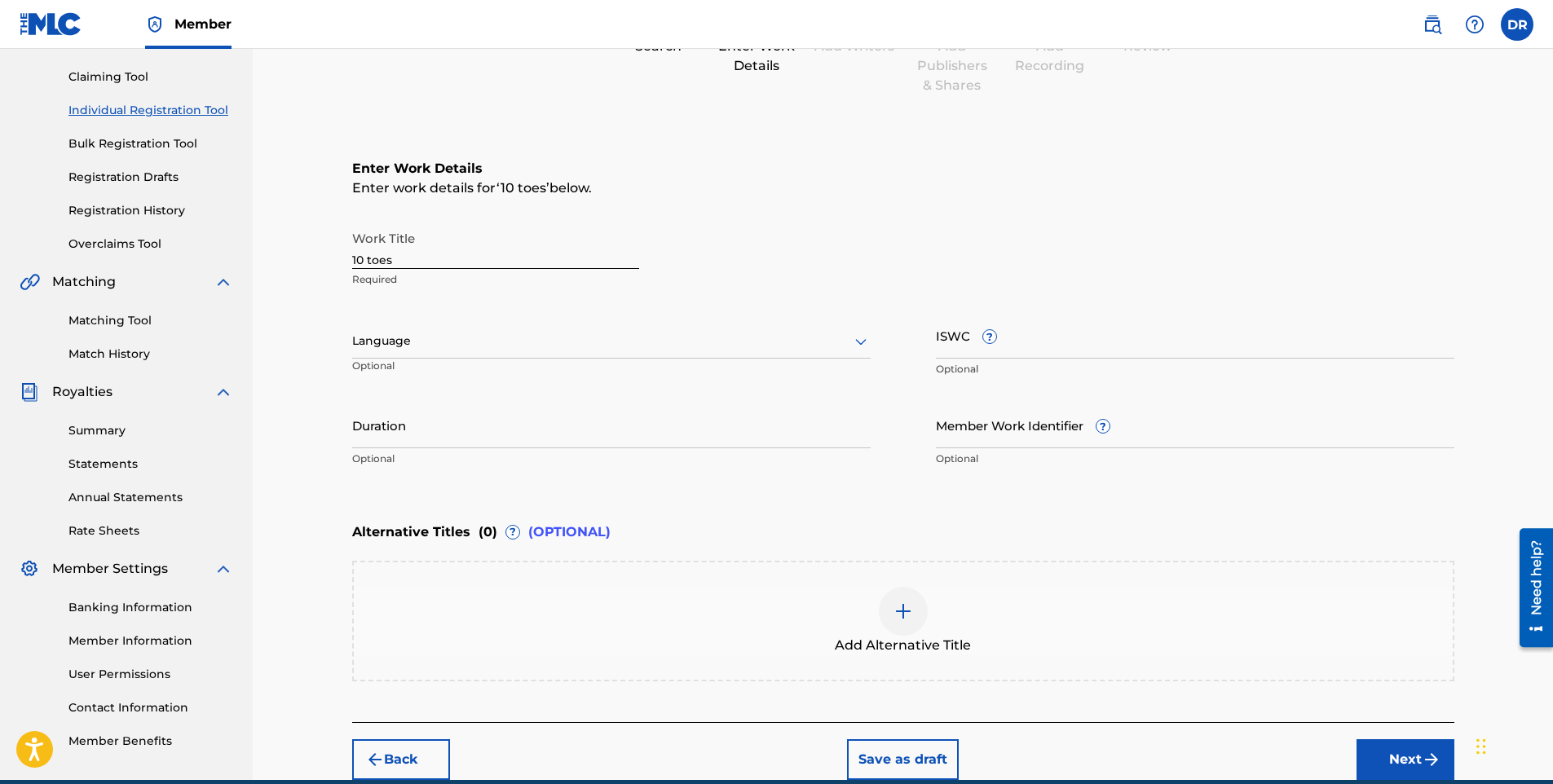
drag, startPoint x: 1432, startPoint y: 758, endPoint x: 1423, endPoint y: 755, distance: 9.5
click at [1430, 758] on img "submit" at bounding box center [1432, 759] width 20 height 20
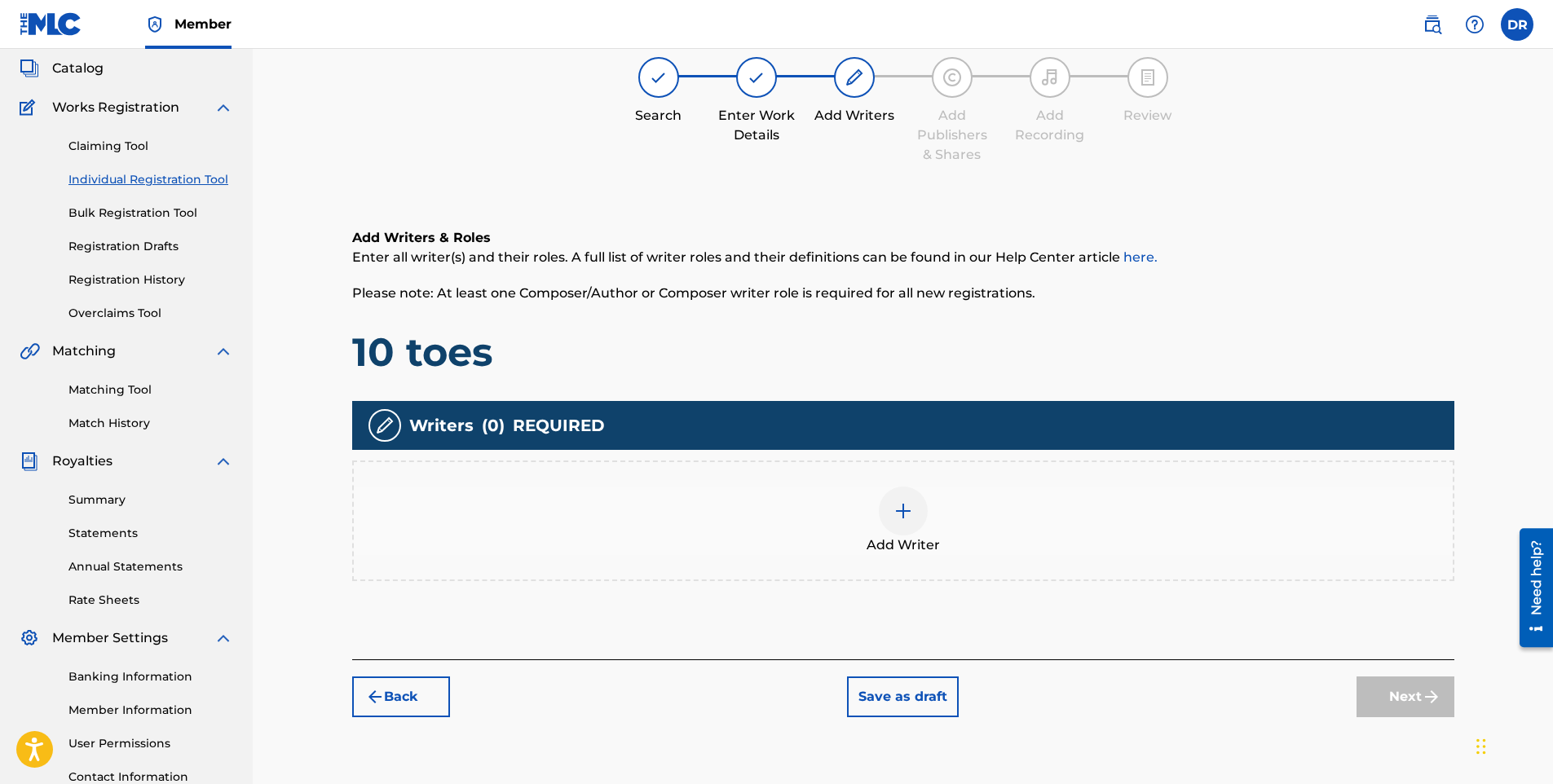
scroll to position [73, 0]
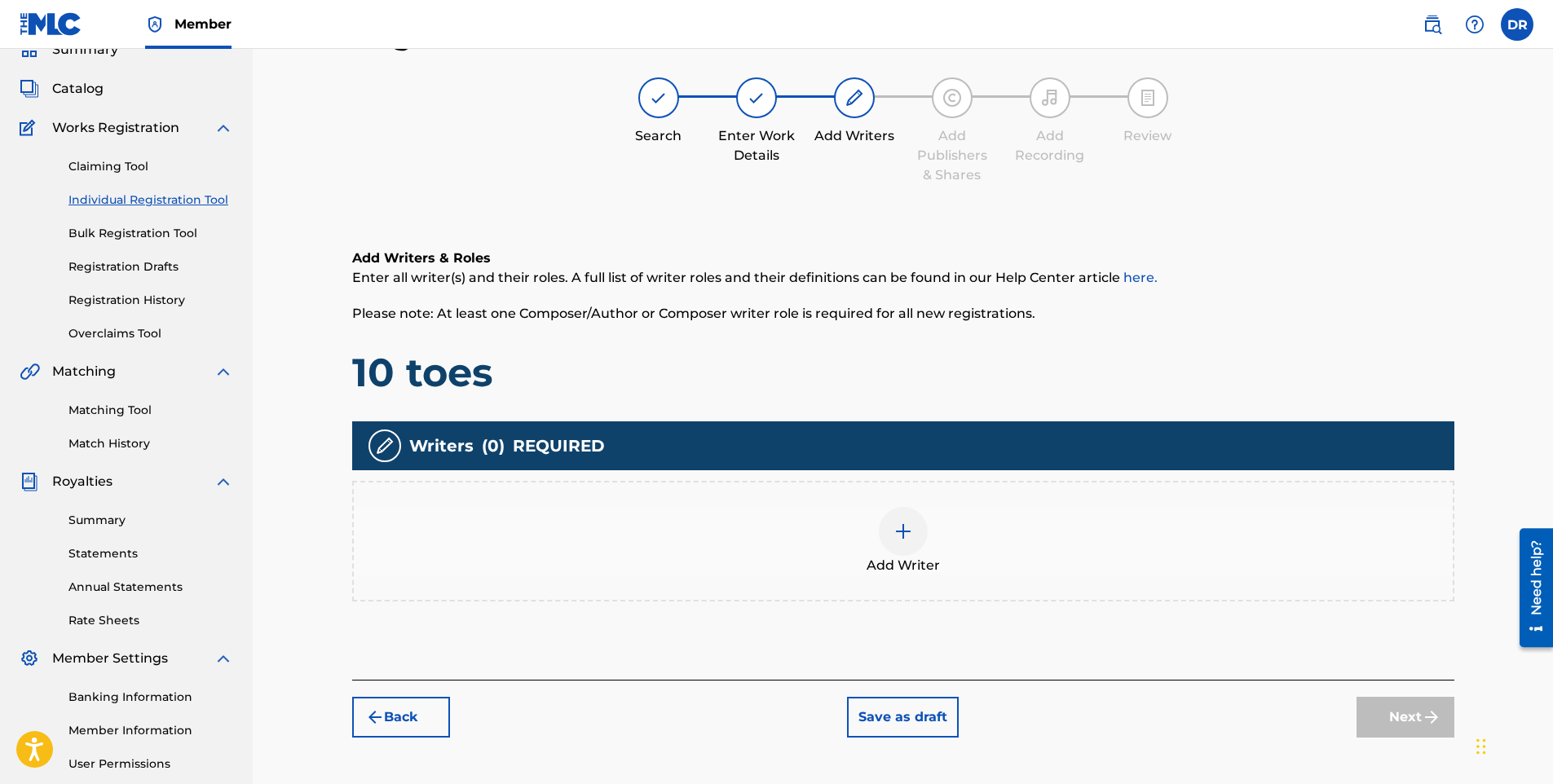
click at [914, 539] on div at bounding box center [903, 531] width 49 height 49
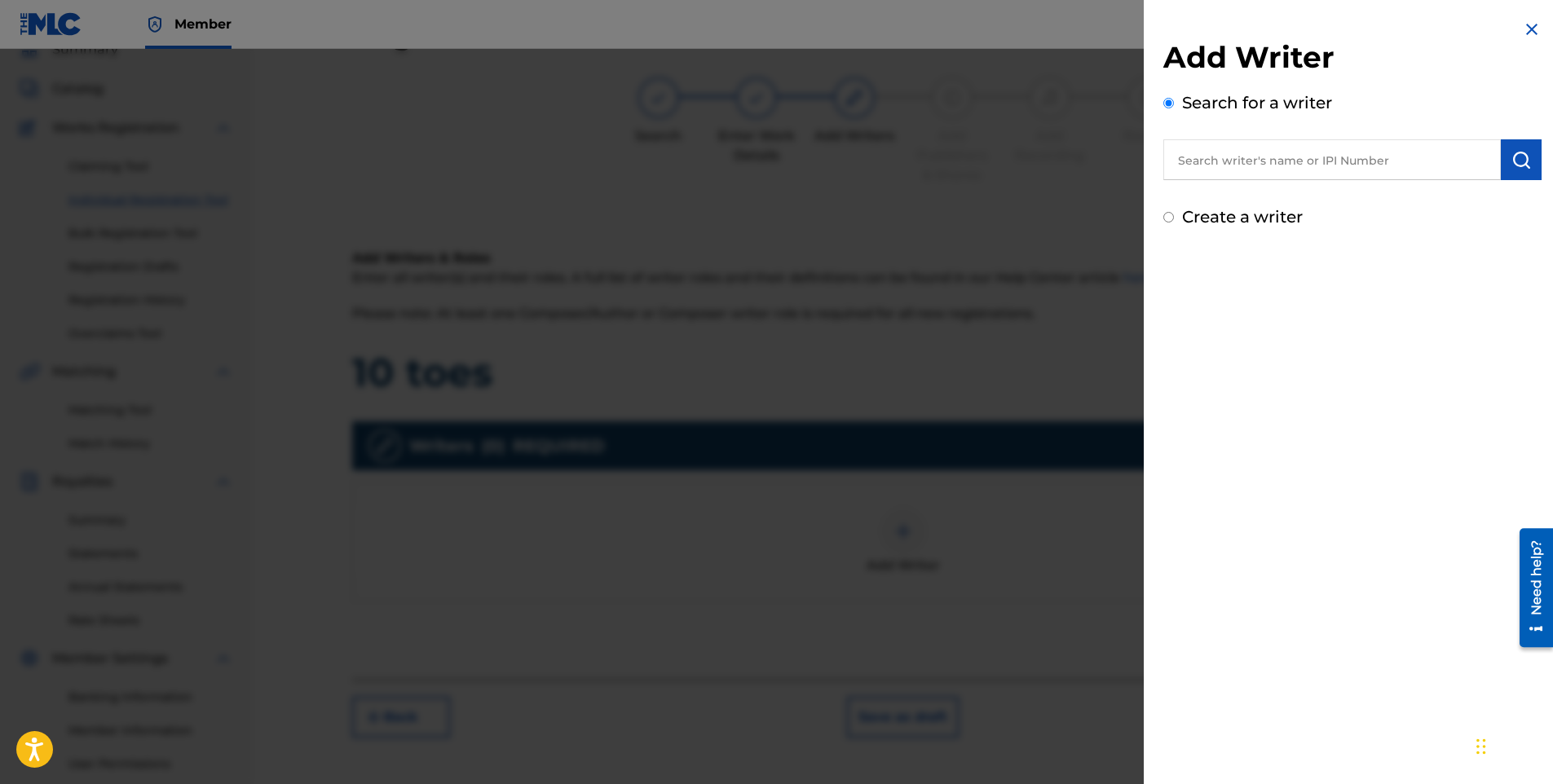
click at [1219, 166] on input "text" at bounding box center [1332, 160] width 338 height 41
paste input "00718462727"
type input "00718462727"
click at [1516, 169] on button "submit" at bounding box center [1522, 160] width 41 height 41
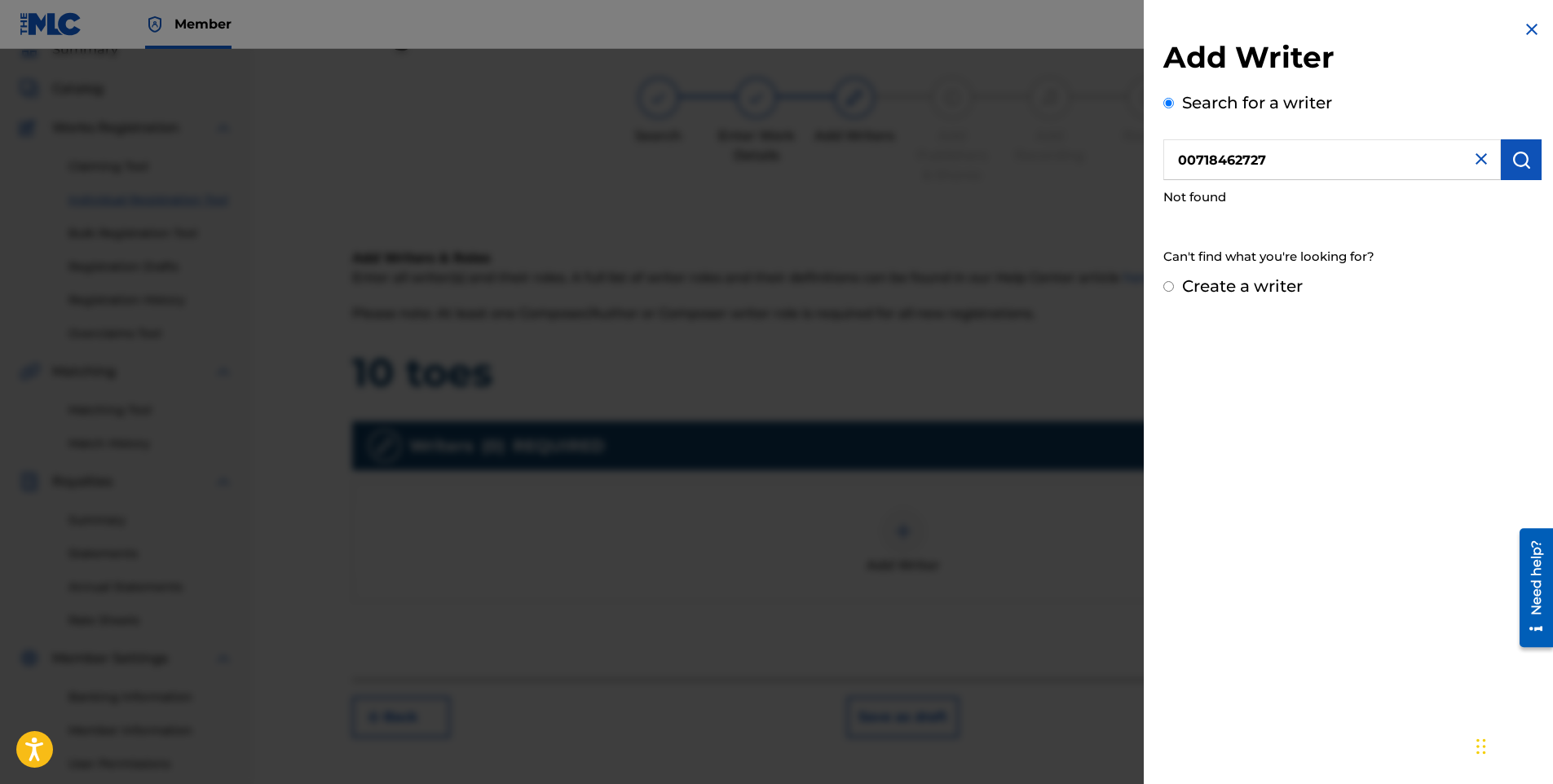
drag, startPoint x: 1308, startPoint y: 163, endPoint x: 1115, endPoint y: 172, distance: 193.2
click at [1115, 167] on div "Add Writer Search for a writer 00718462727 Not found Can't find what you're loo…" at bounding box center [776, 416] width 1553 height 735
type input "d"
click at [1167, 283] on input "Create a writer" at bounding box center [1169, 286] width 10 height 10
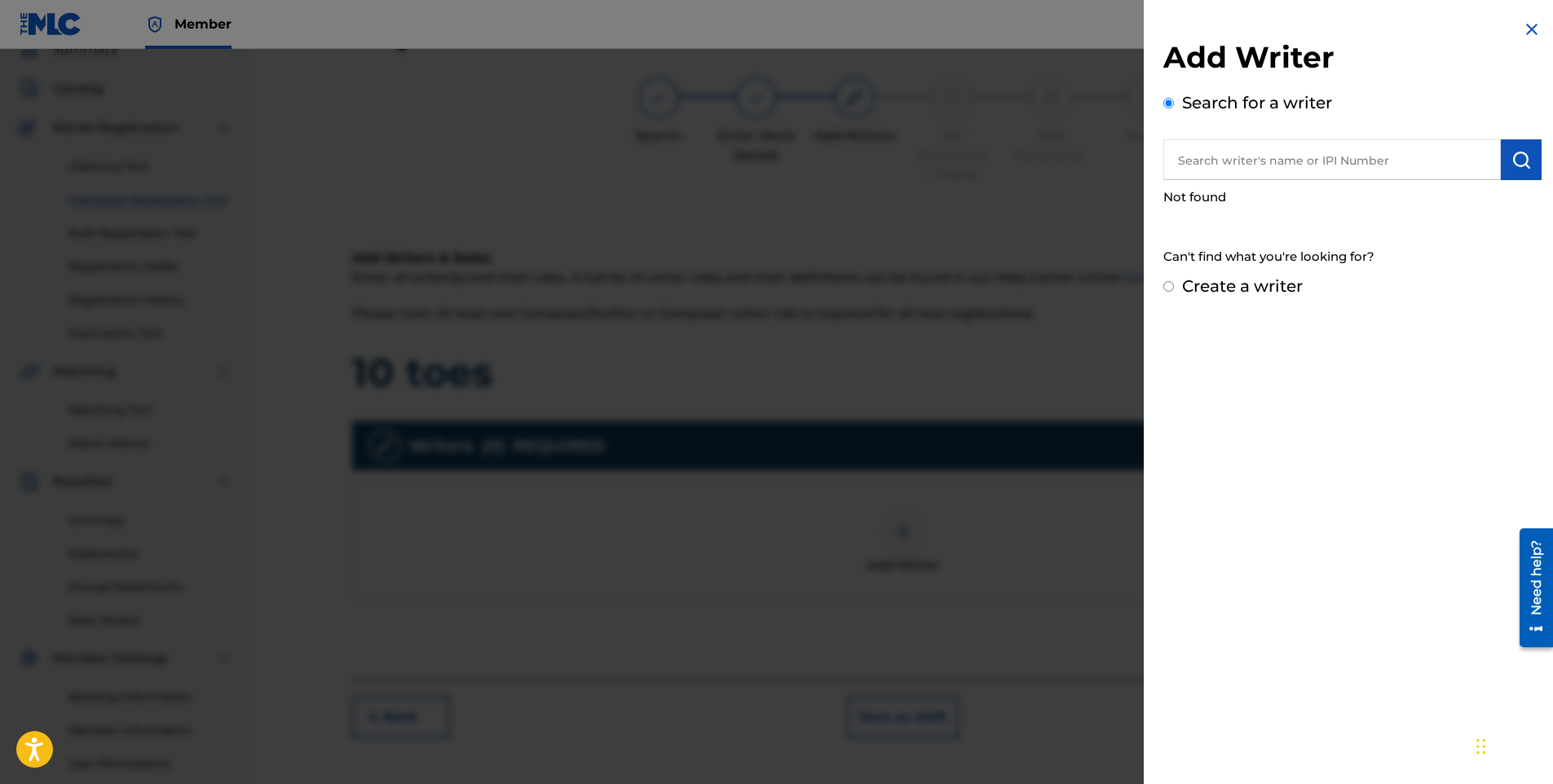
radio input "false"
radio input "true"
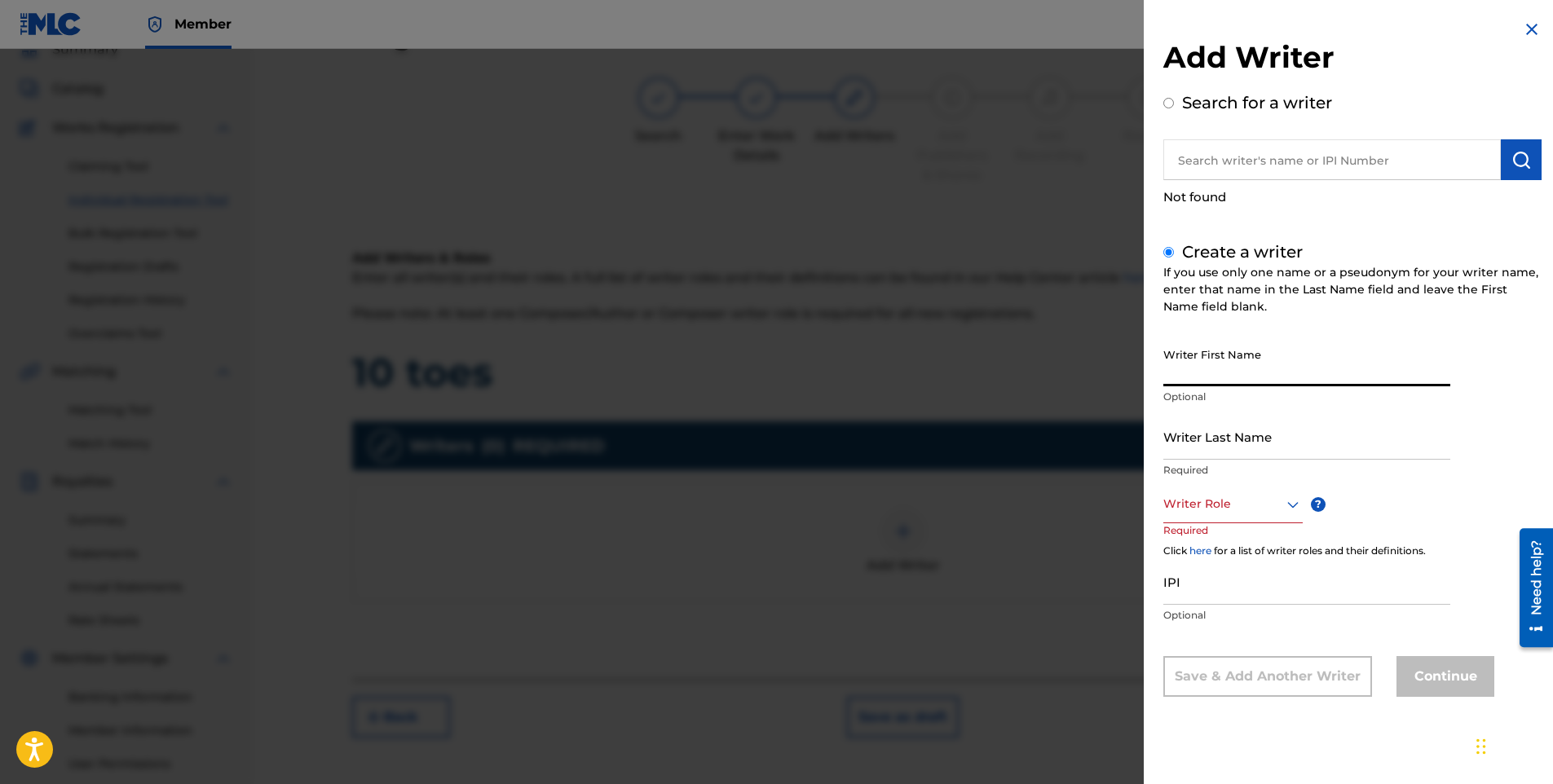
click at [1204, 381] on input "Writer First Name" at bounding box center [1307, 363] width 287 height 47
type input "Danail"
click at [1231, 460] on div "Writer Last Name Required" at bounding box center [1307, 449] width 287 height 73
click at [1235, 454] on input "Writer Last Name" at bounding box center [1307, 436] width 287 height 47
type input "[PERSON_NAME]"
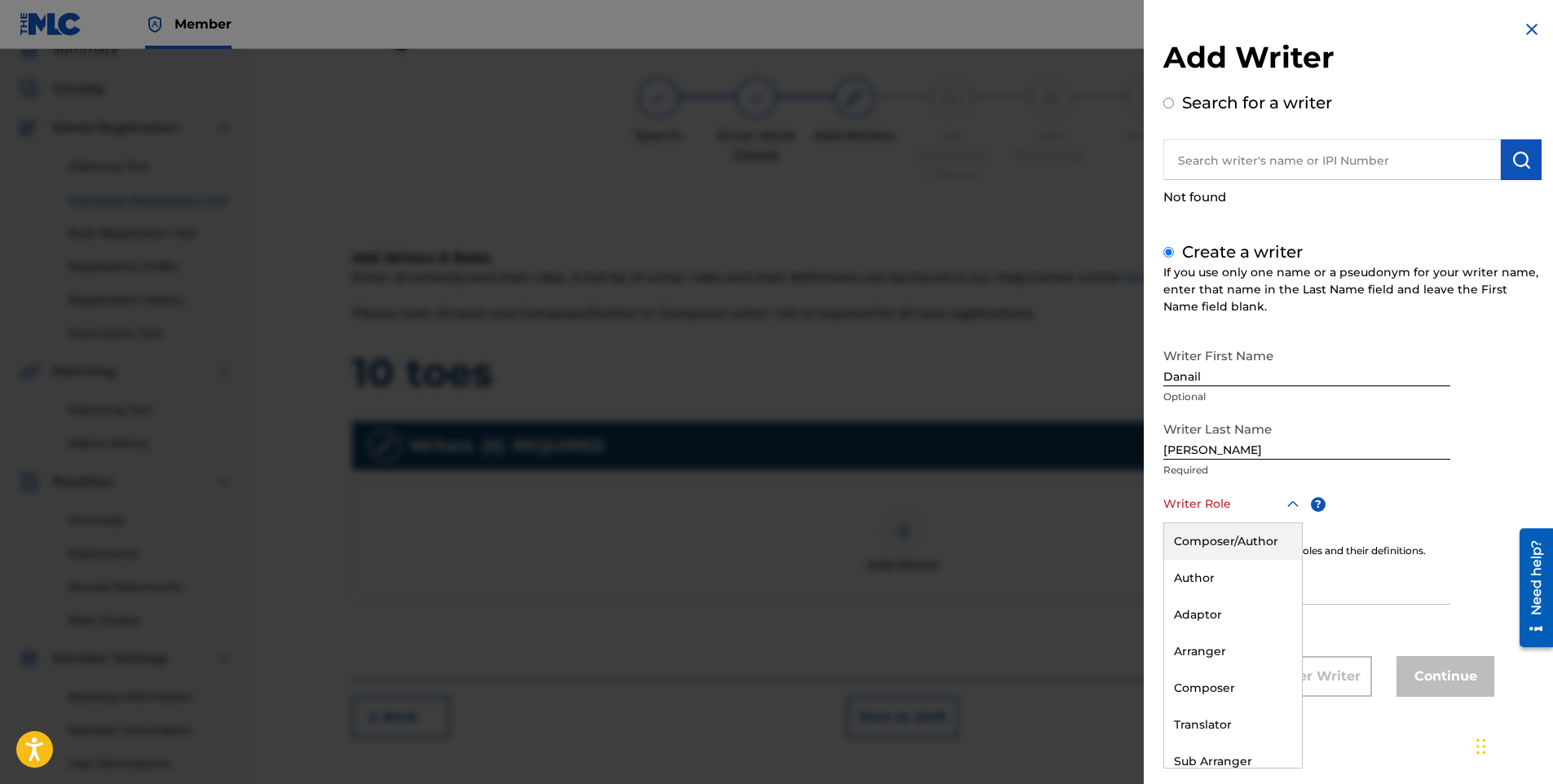
click at [1216, 513] on div at bounding box center [1233, 503] width 140 height 20
click at [1246, 529] on div "Composer/Author" at bounding box center [1233, 541] width 138 height 37
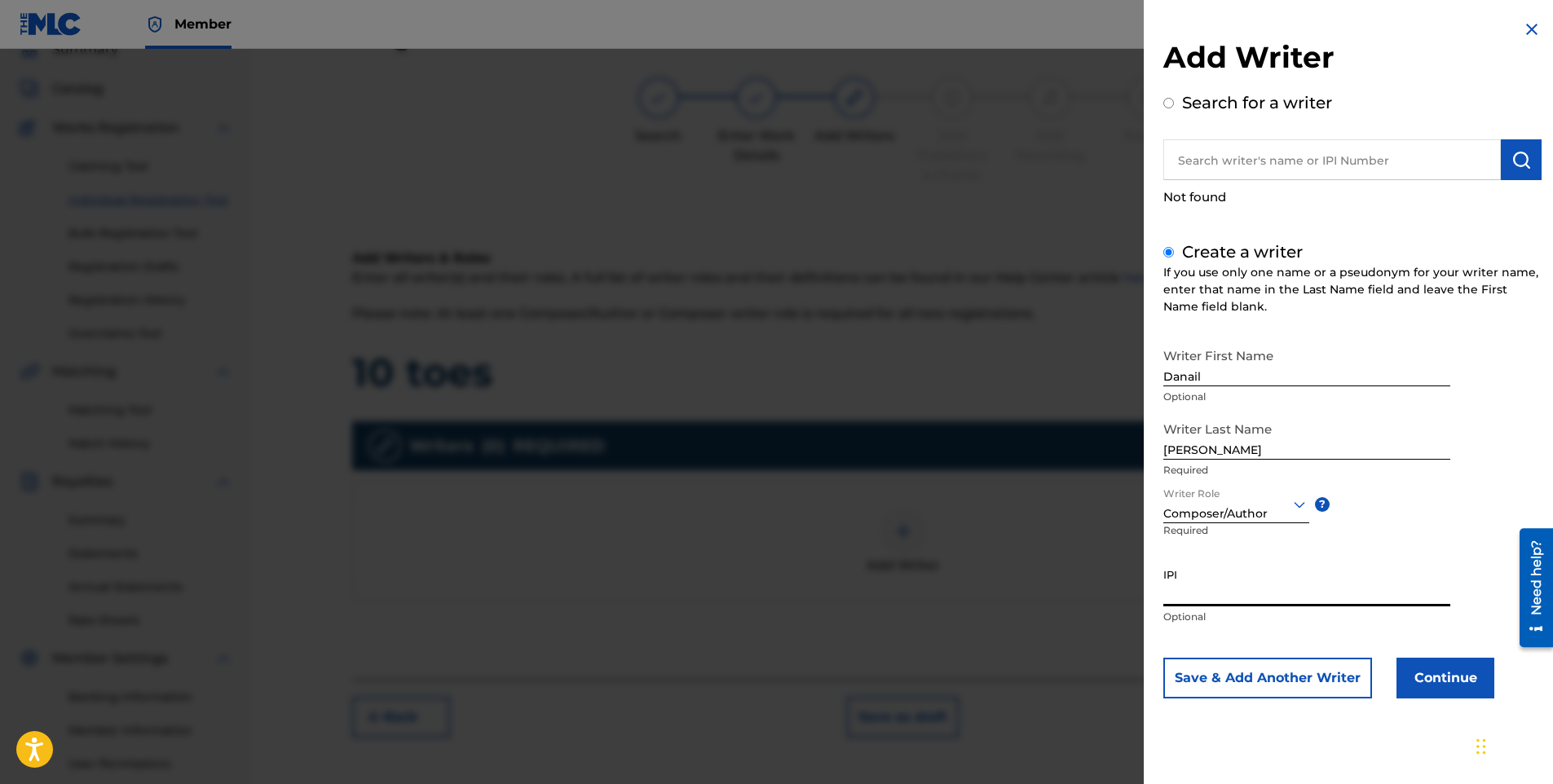
paste input "00718462727"
type input "00718462727"
click at [1434, 686] on button "Continue" at bounding box center [1445, 678] width 98 height 41
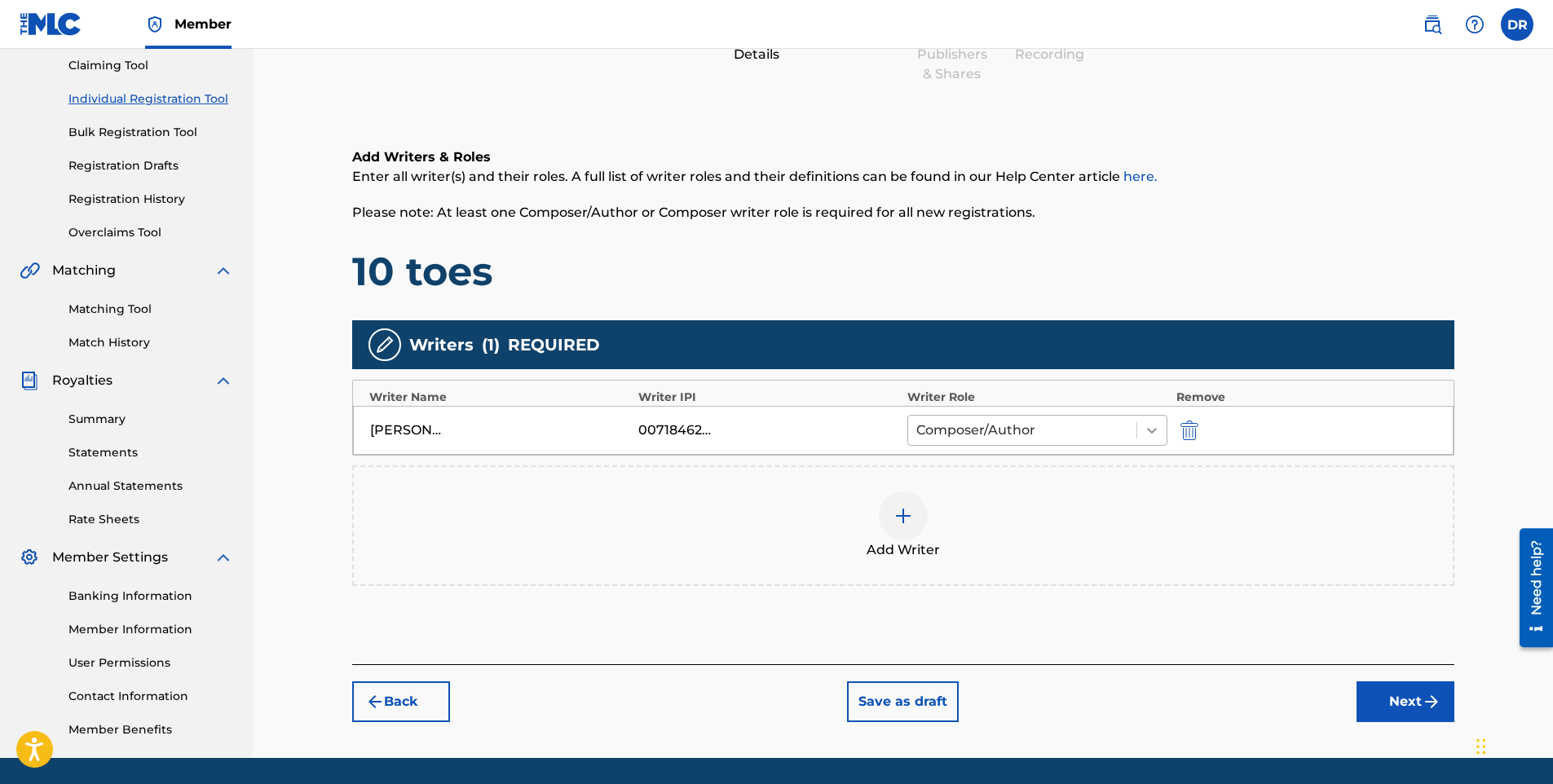
scroll to position [146, 0]
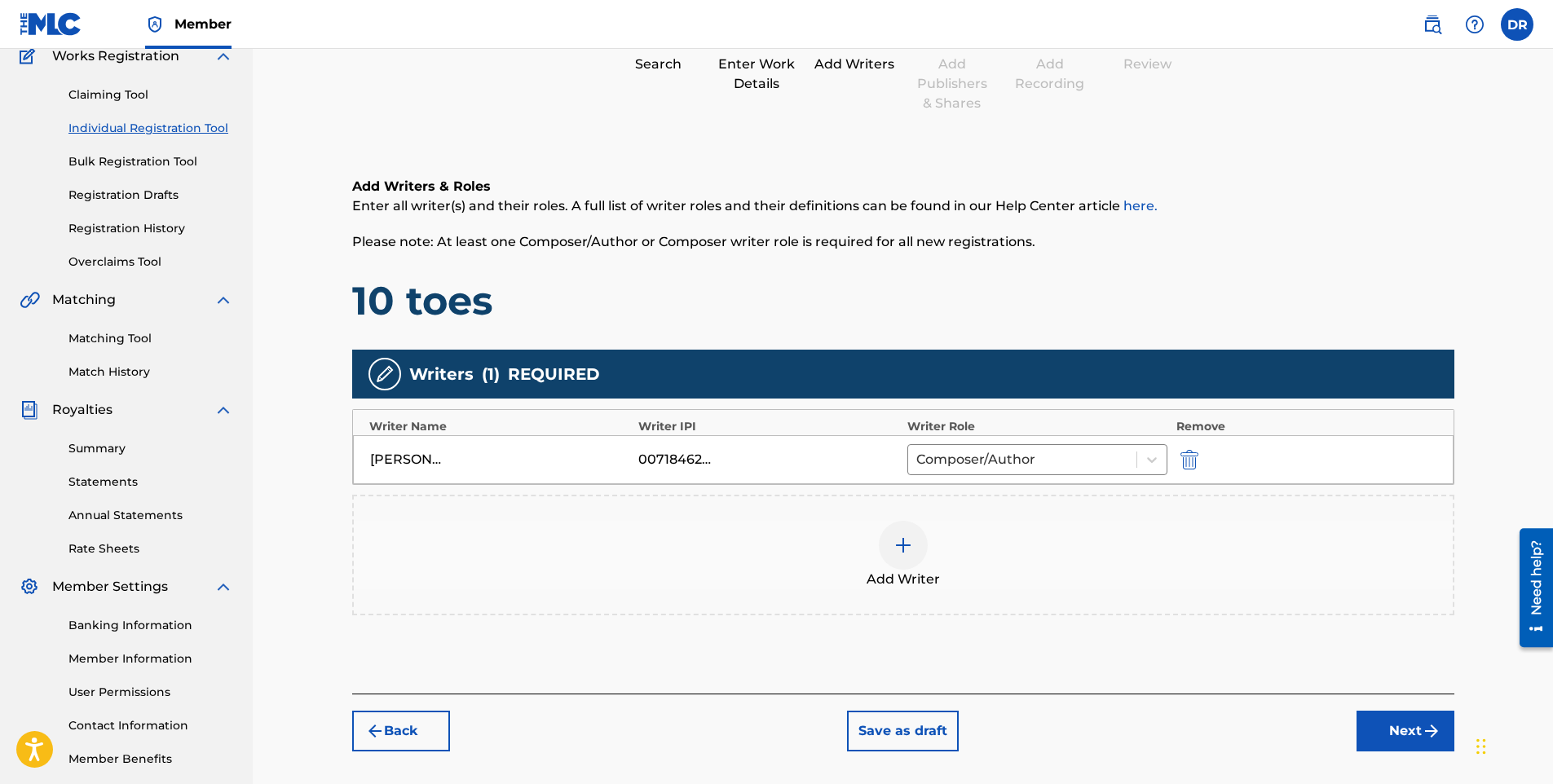
click at [1400, 744] on button "Next" at bounding box center [1406, 731] width 98 height 41
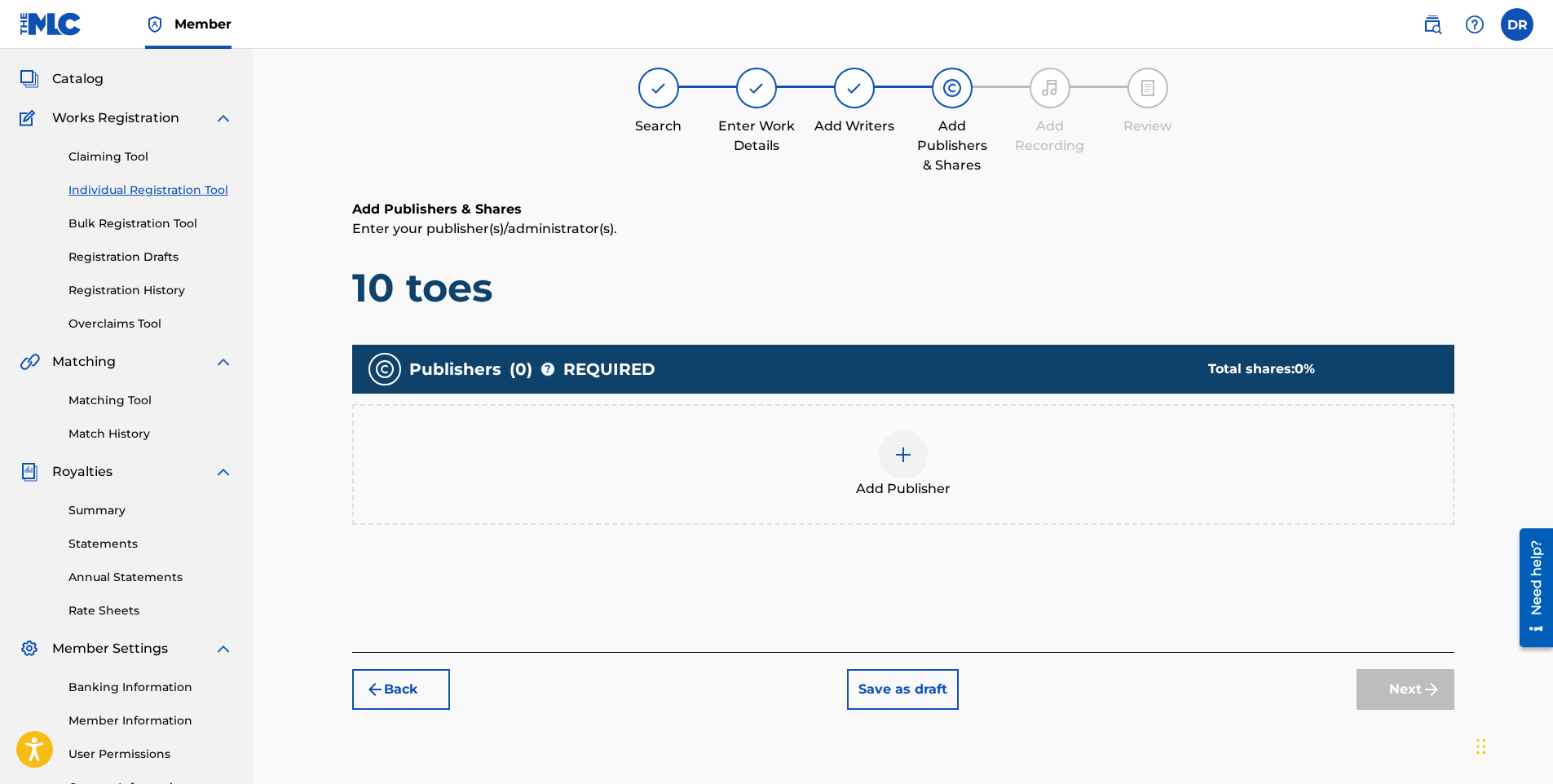
scroll to position [73, 0]
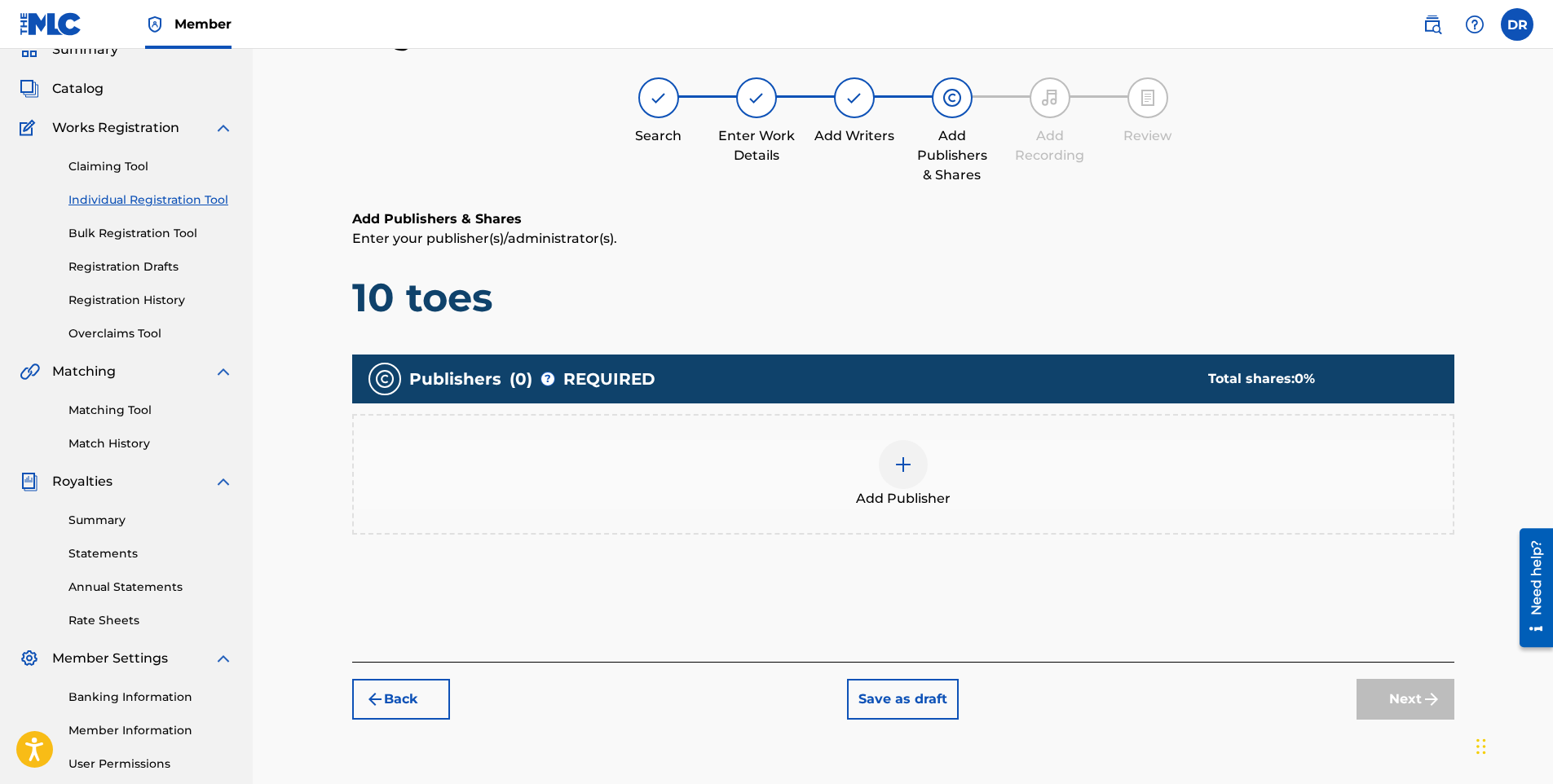
click at [913, 454] on div at bounding box center [903, 464] width 49 height 49
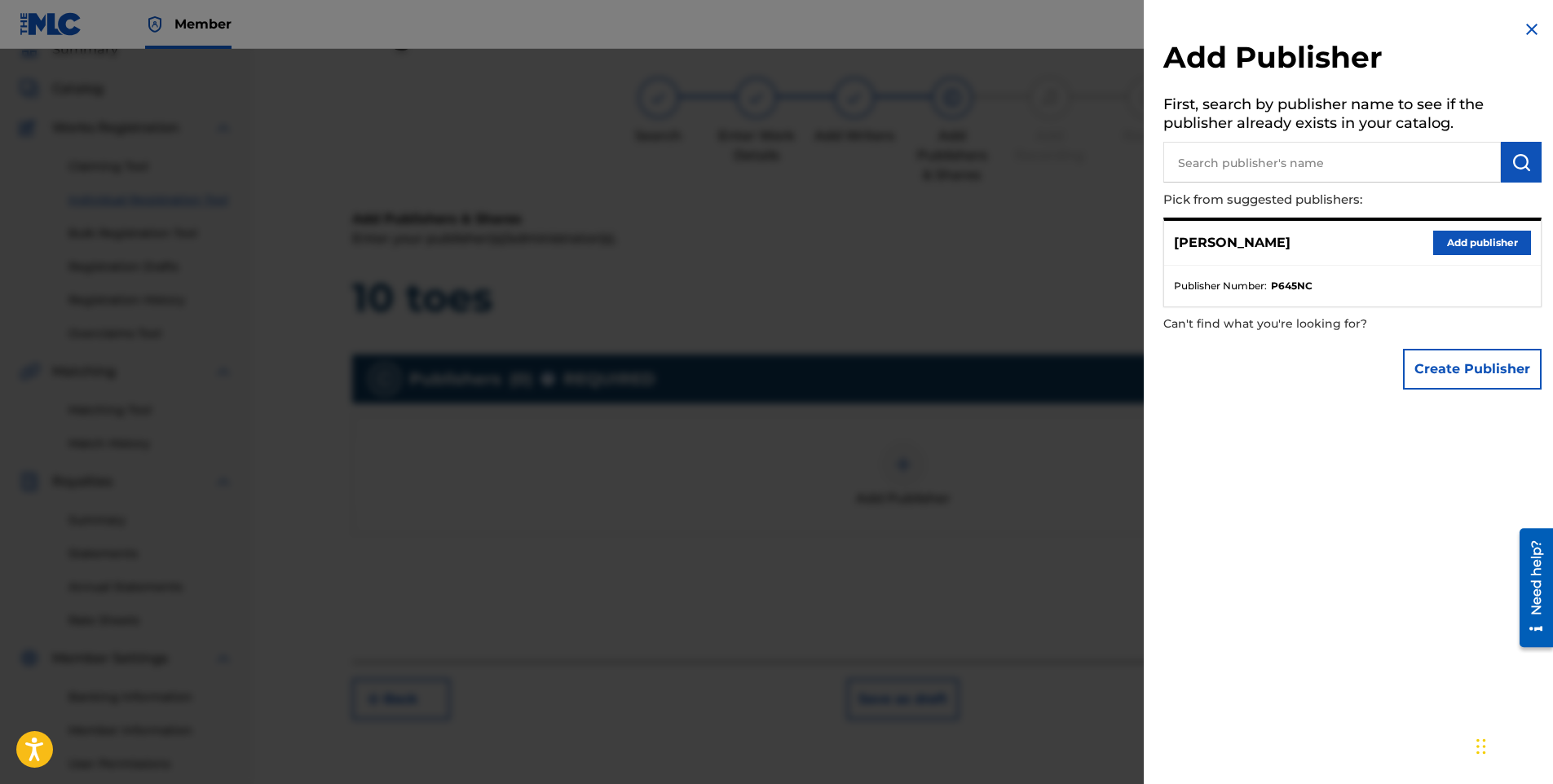
click at [1496, 245] on button "Add publisher" at bounding box center [1483, 244] width 98 height 25
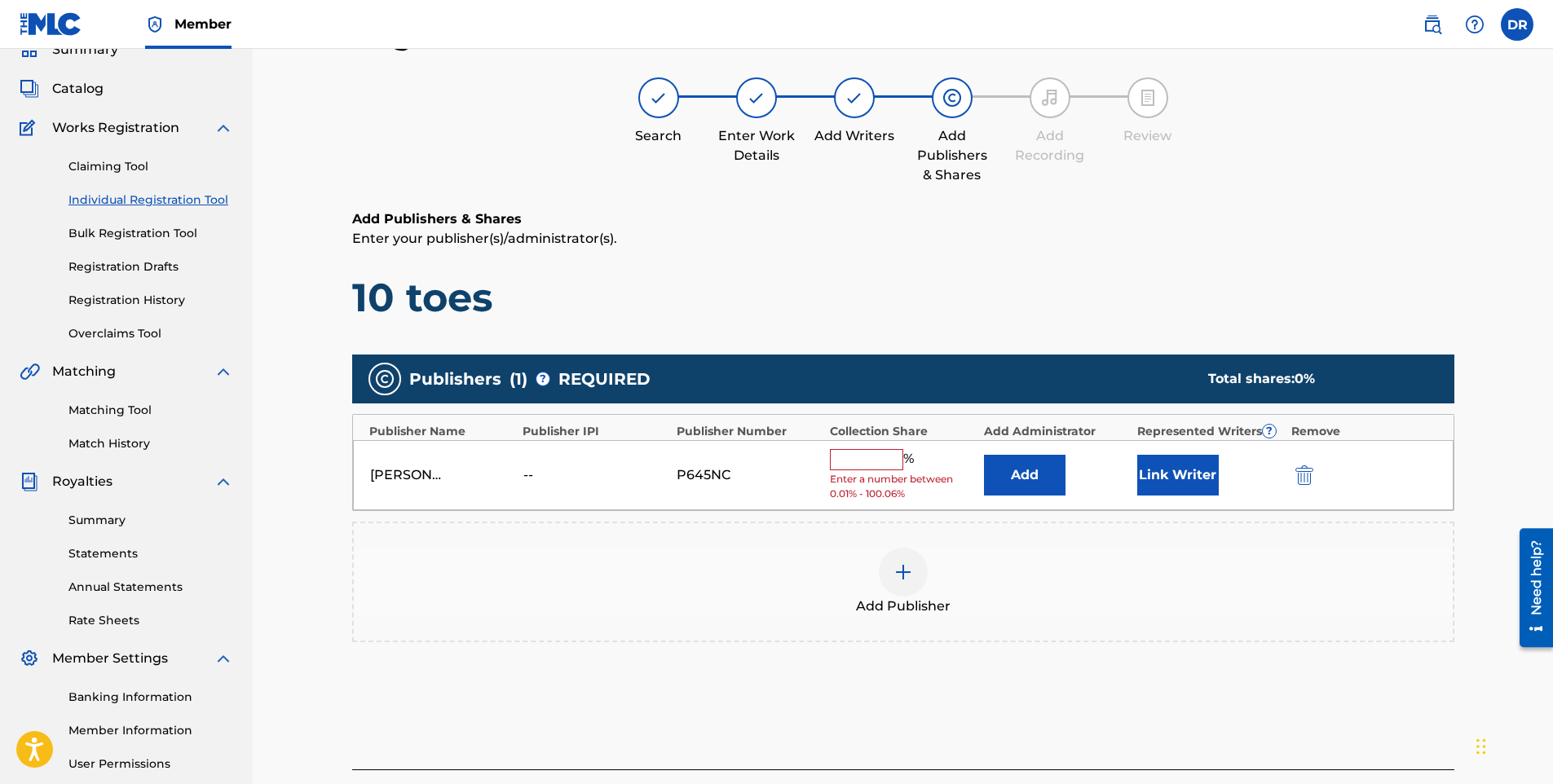
click at [864, 464] on input "text" at bounding box center [866, 460] width 73 height 21
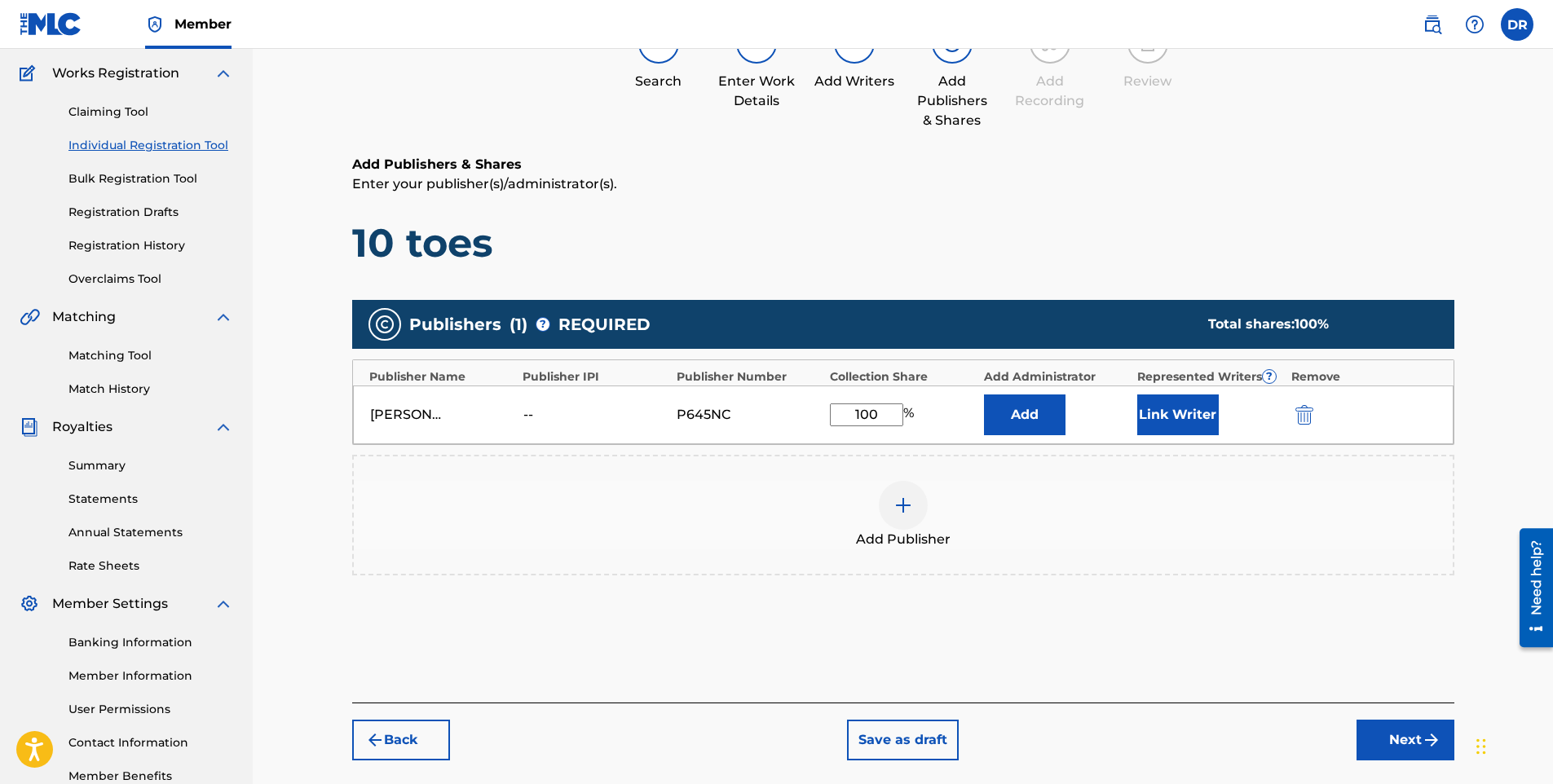
scroll to position [226, 0]
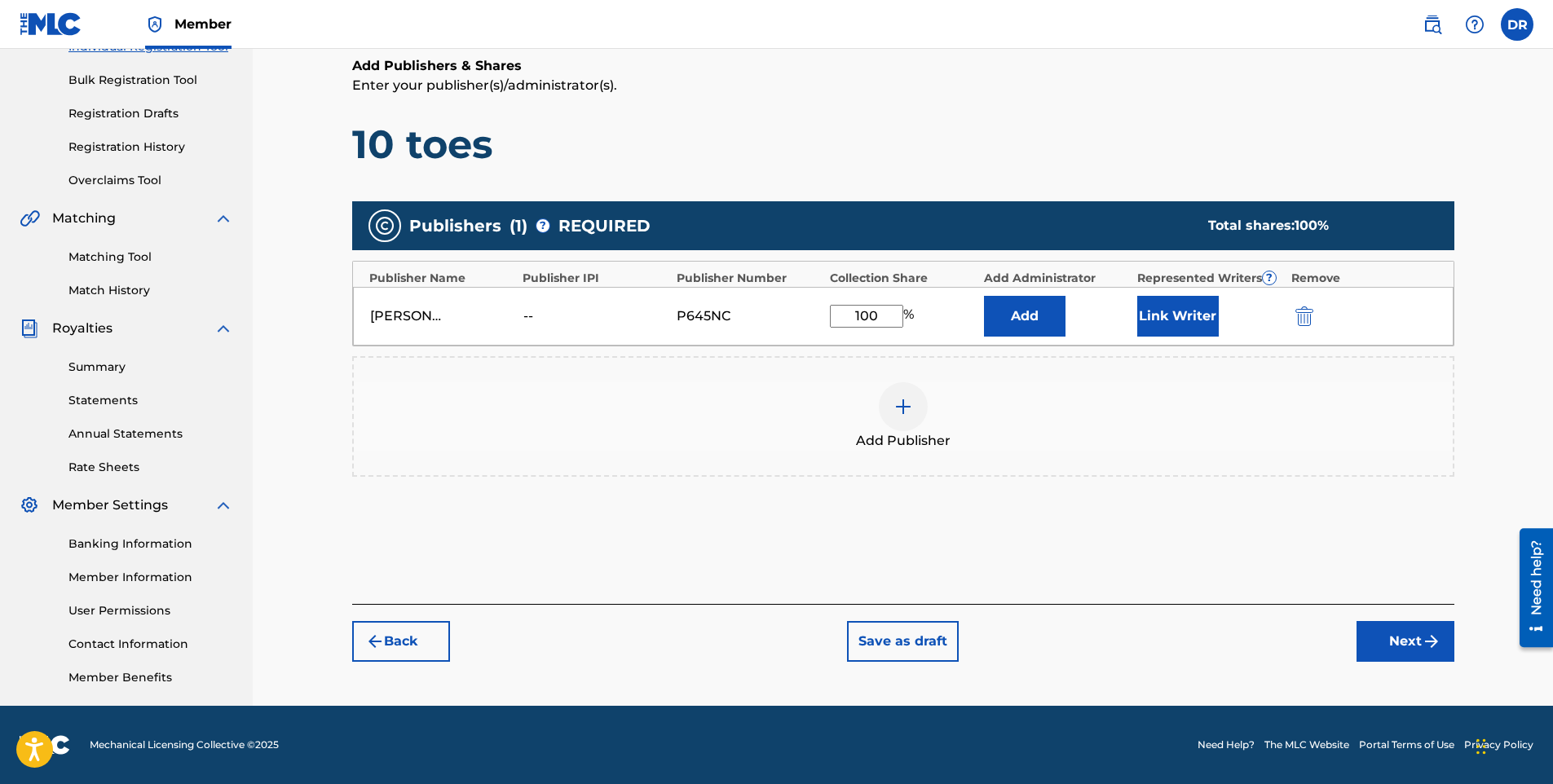
type input "100"
click at [1379, 654] on button "Next" at bounding box center [1406, 641] width 98 height 41
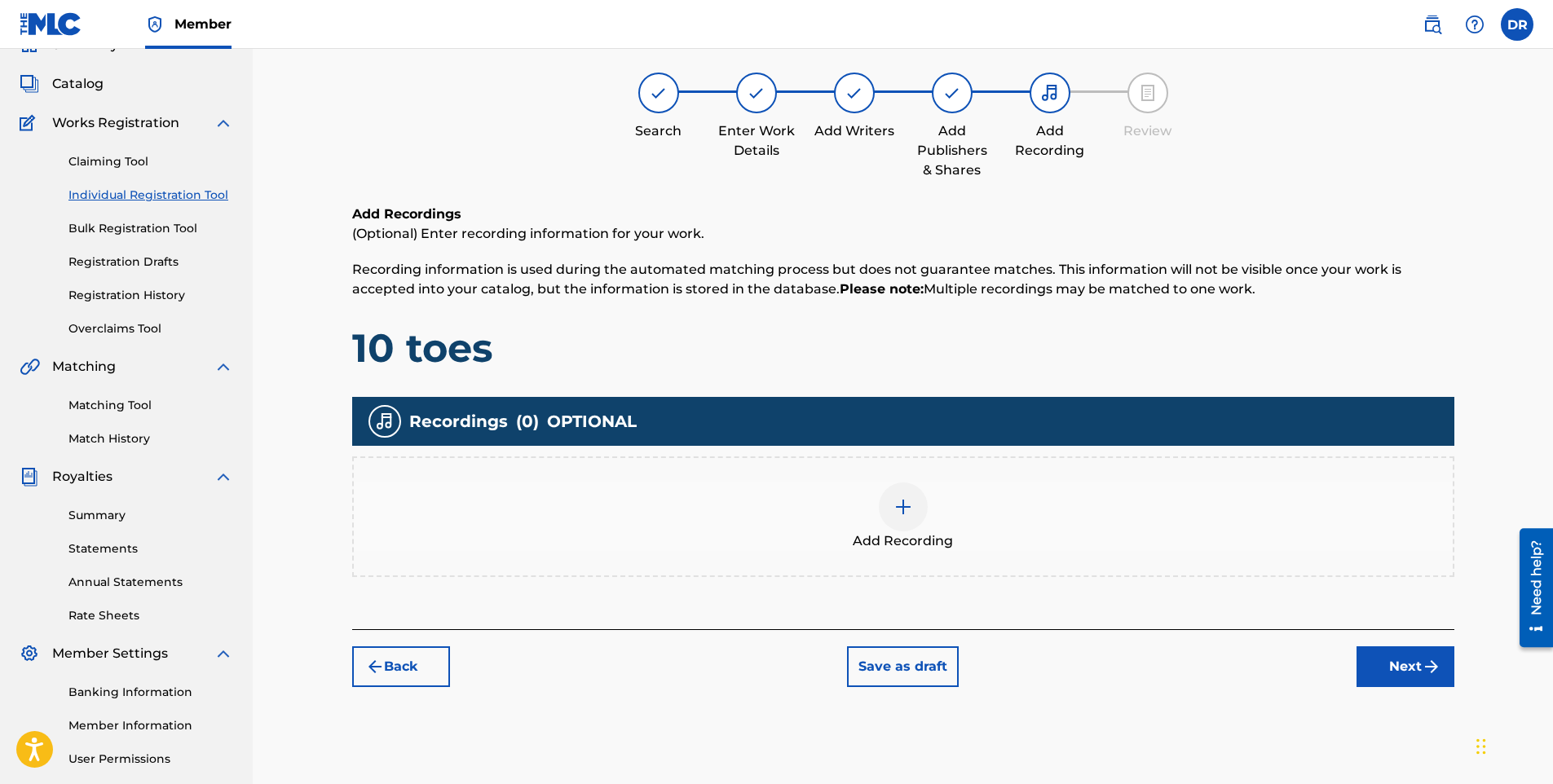
scroll to position [73, 0]
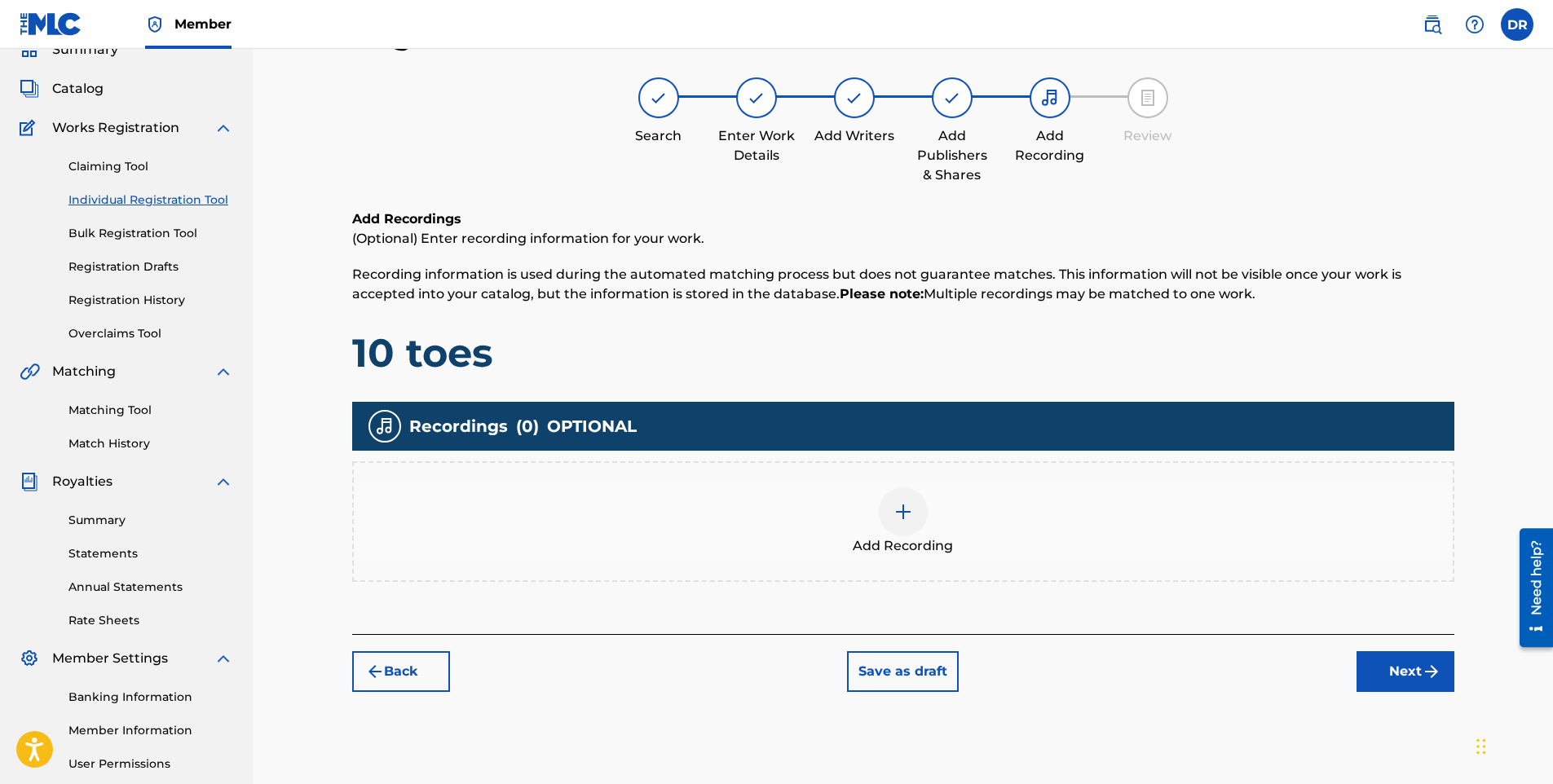
click at [378, 683] on button "Back" at bounding box center [401, 672] width 98 height 41
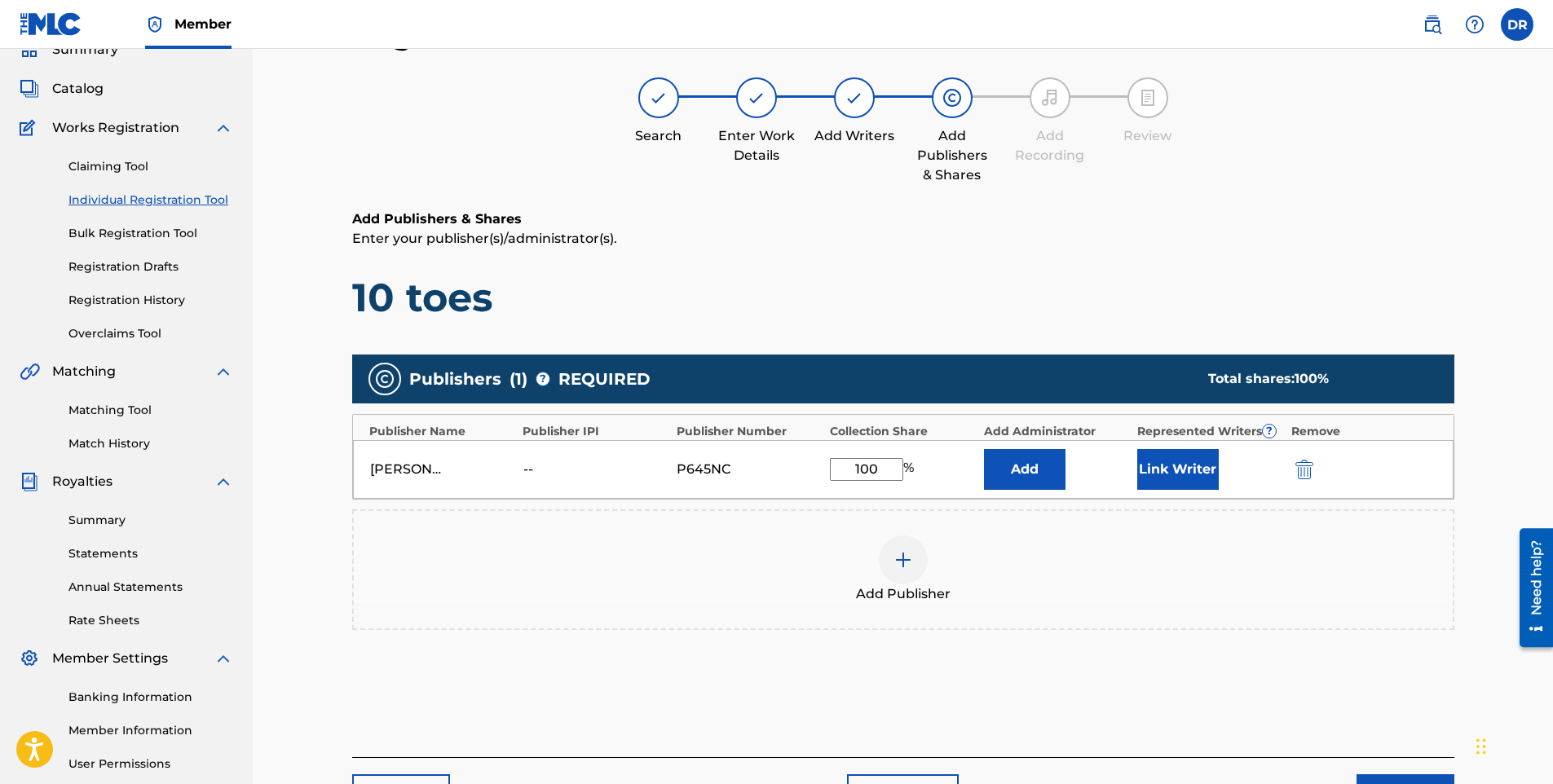
click at [525, 469] on div "--" at bounding box center [560, 469] width 73 height 20
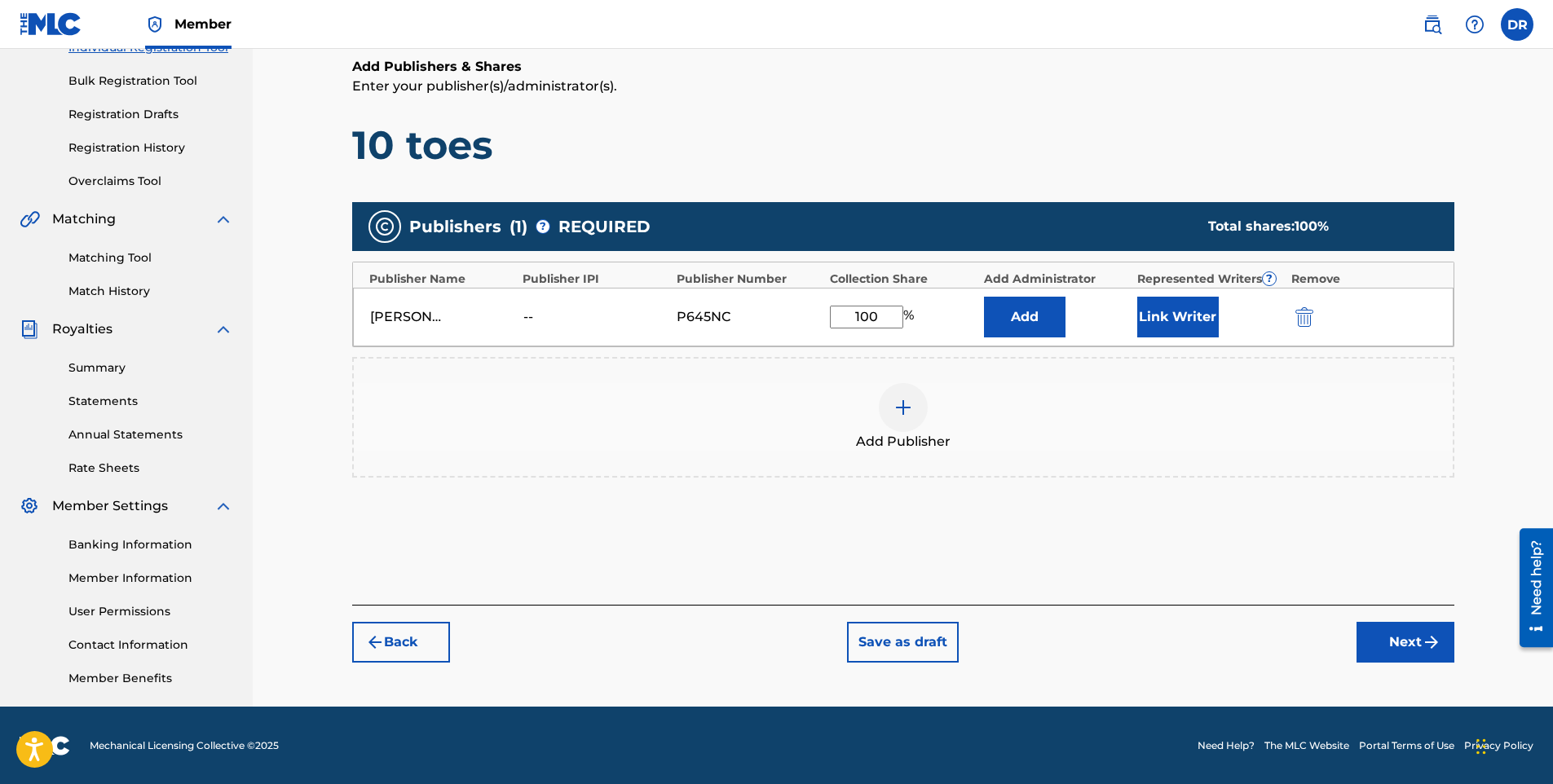
scroll to position [226, 0]
click at [1376, 636] on button "Next" at bounding box center [1406, 641] width 98 height 41
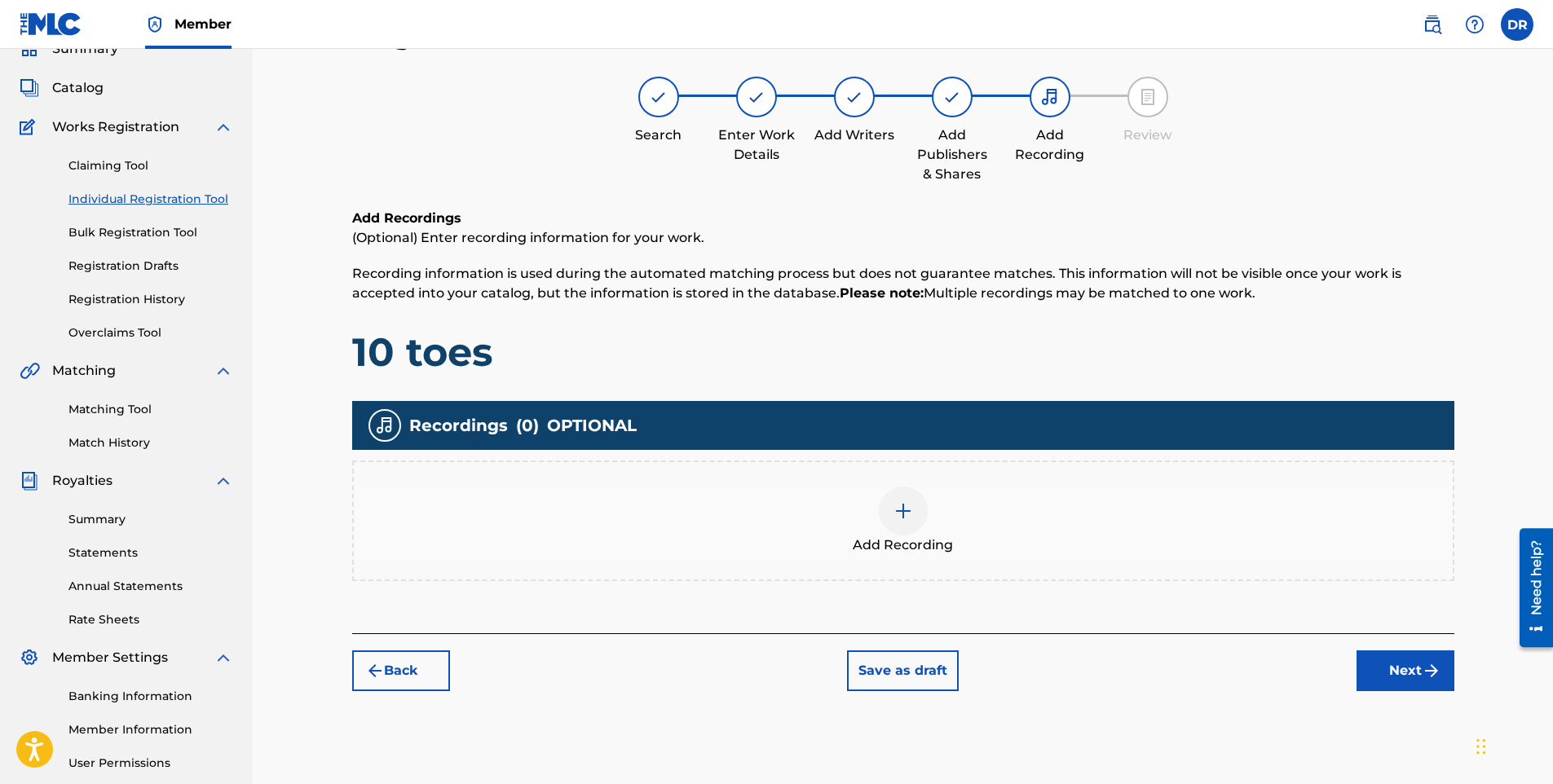
scroll to position [73, 0]
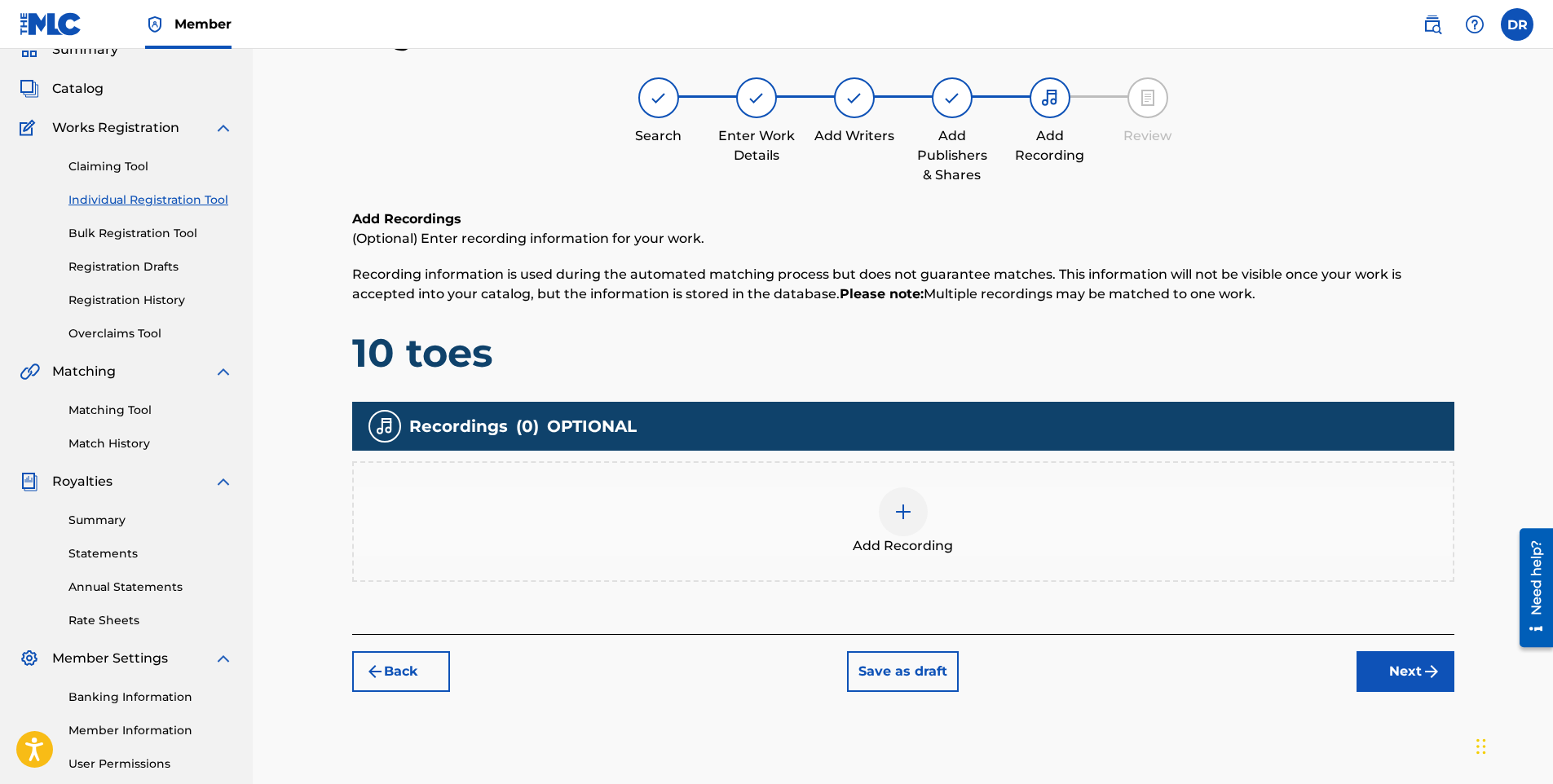
click at [898, 513] on img at bounding box center [903, 512] width 20 height 20
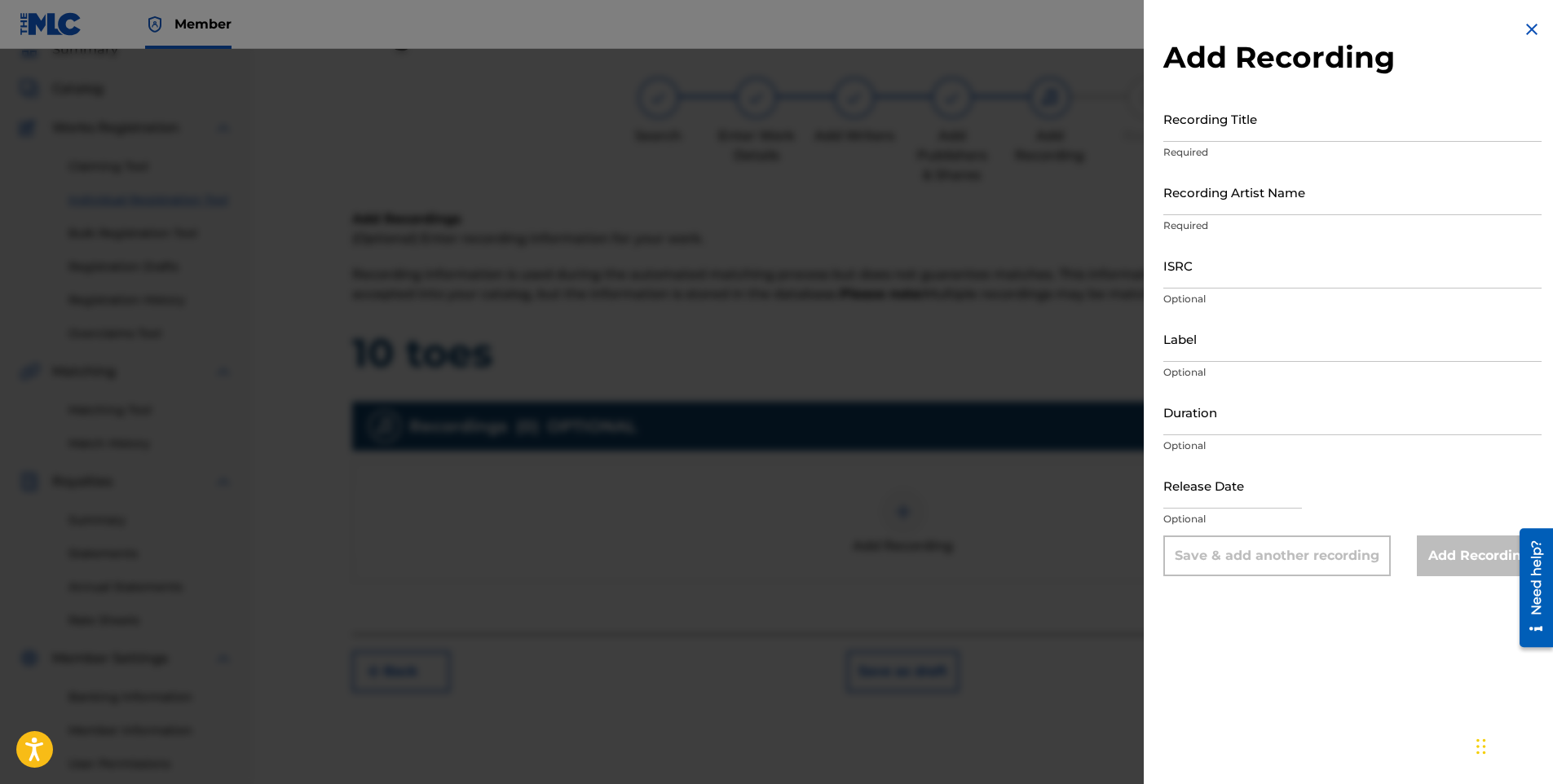
click at [1218, 135] on input "Recording Title" at bounding box center [1353, 118] width 379 height 47
type input "10 toes"
click at [1215, 210] on input "Recording Artist Name" at bounding box center [1353, 191] width 379 height 47
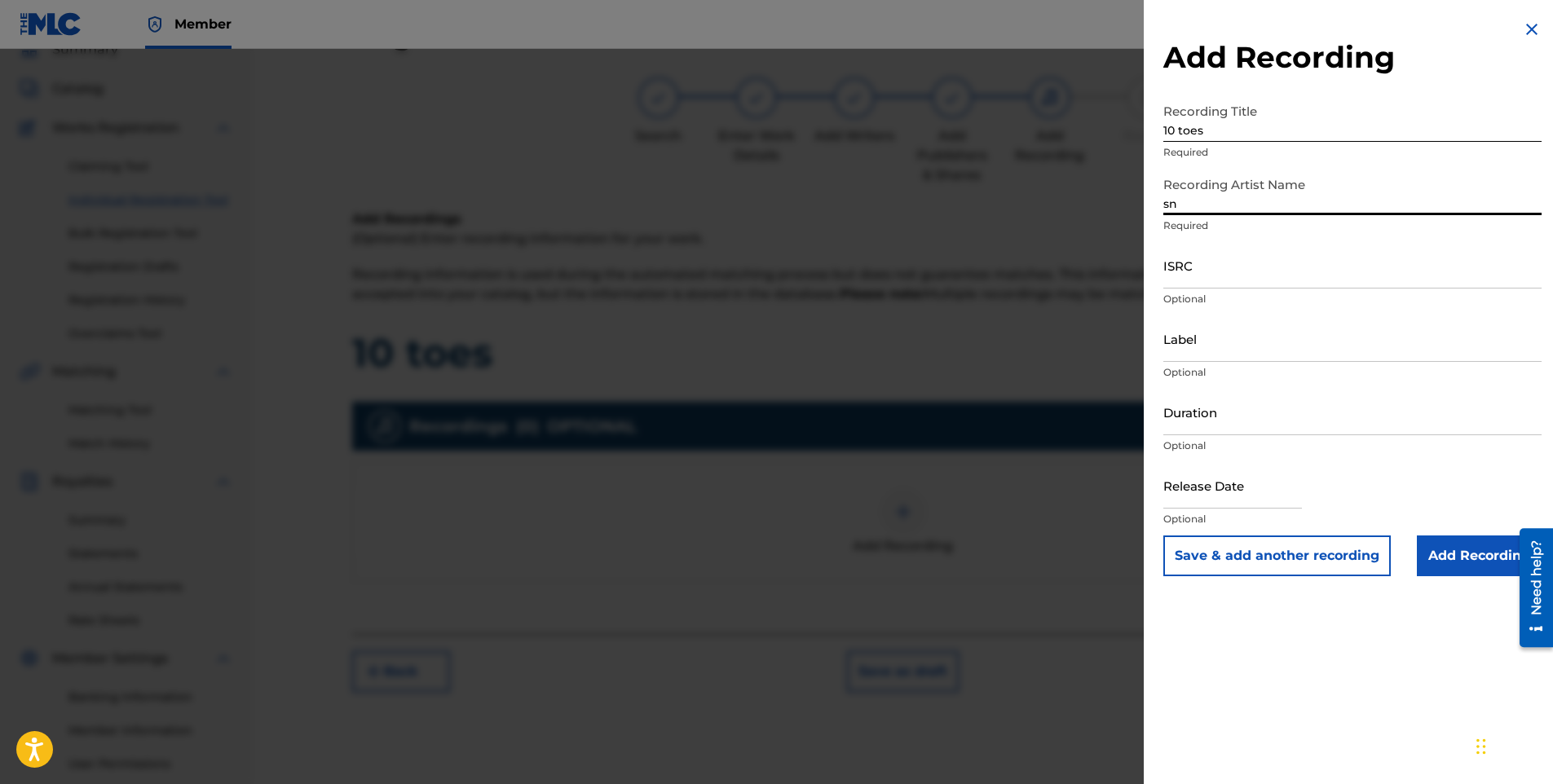
type input "s"
type input "Snap5"
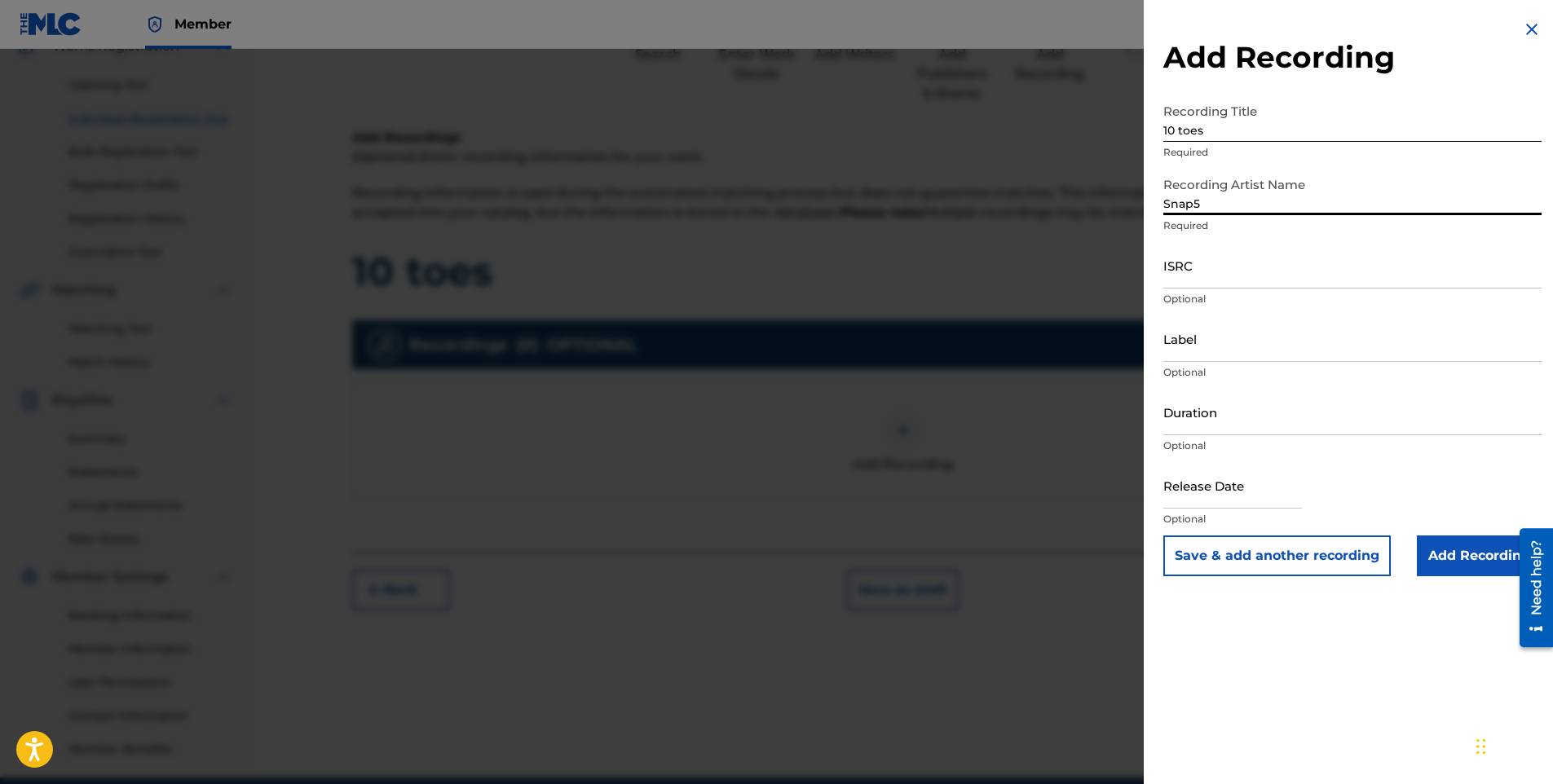
click at [1437, 551] on input "Add Recording" at bounding box center [1479, 556] width 125 height 41
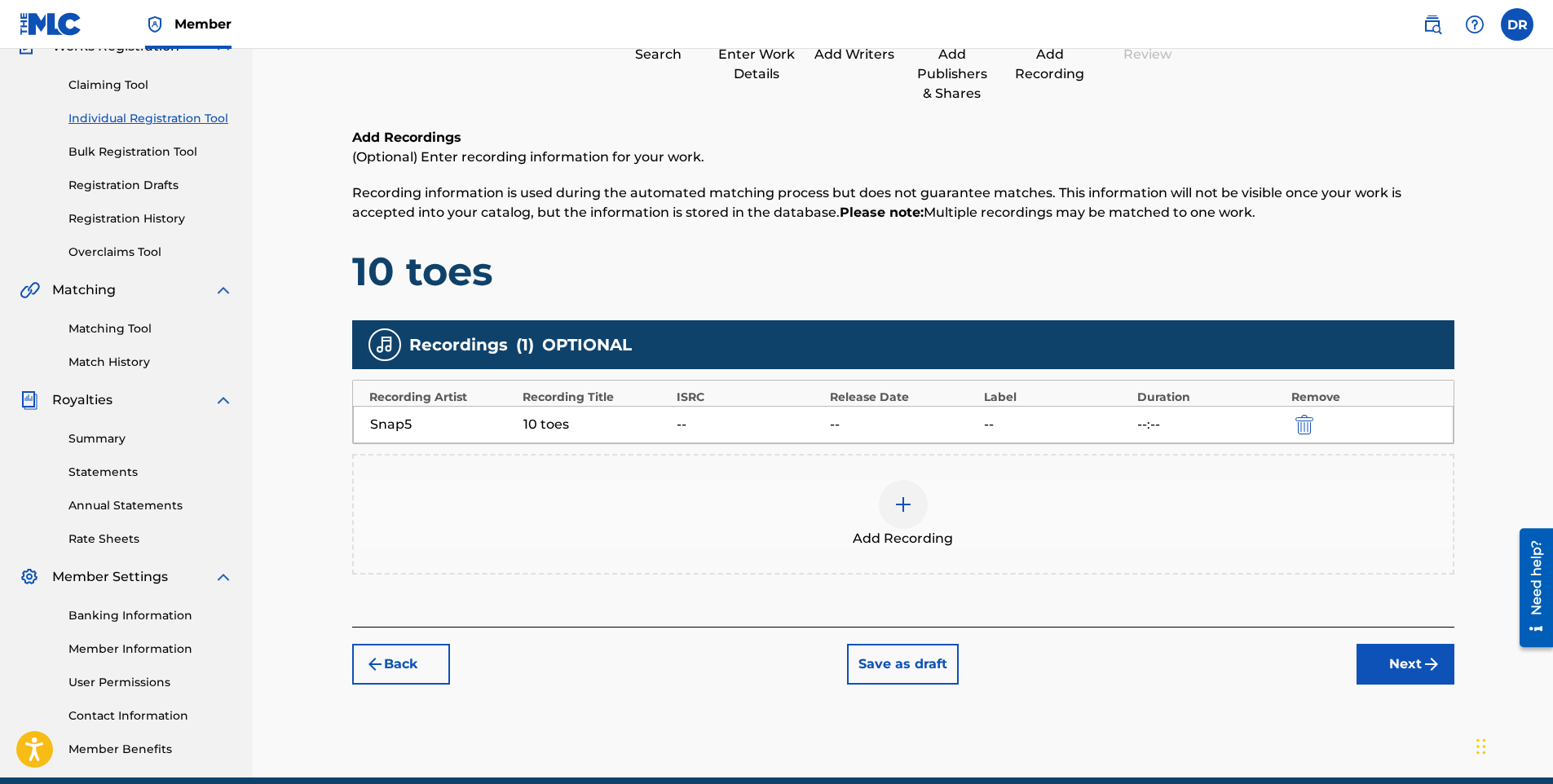
click at [1408, 673] on button "Next" at bounding box center [1406, 664] width 98 height 41
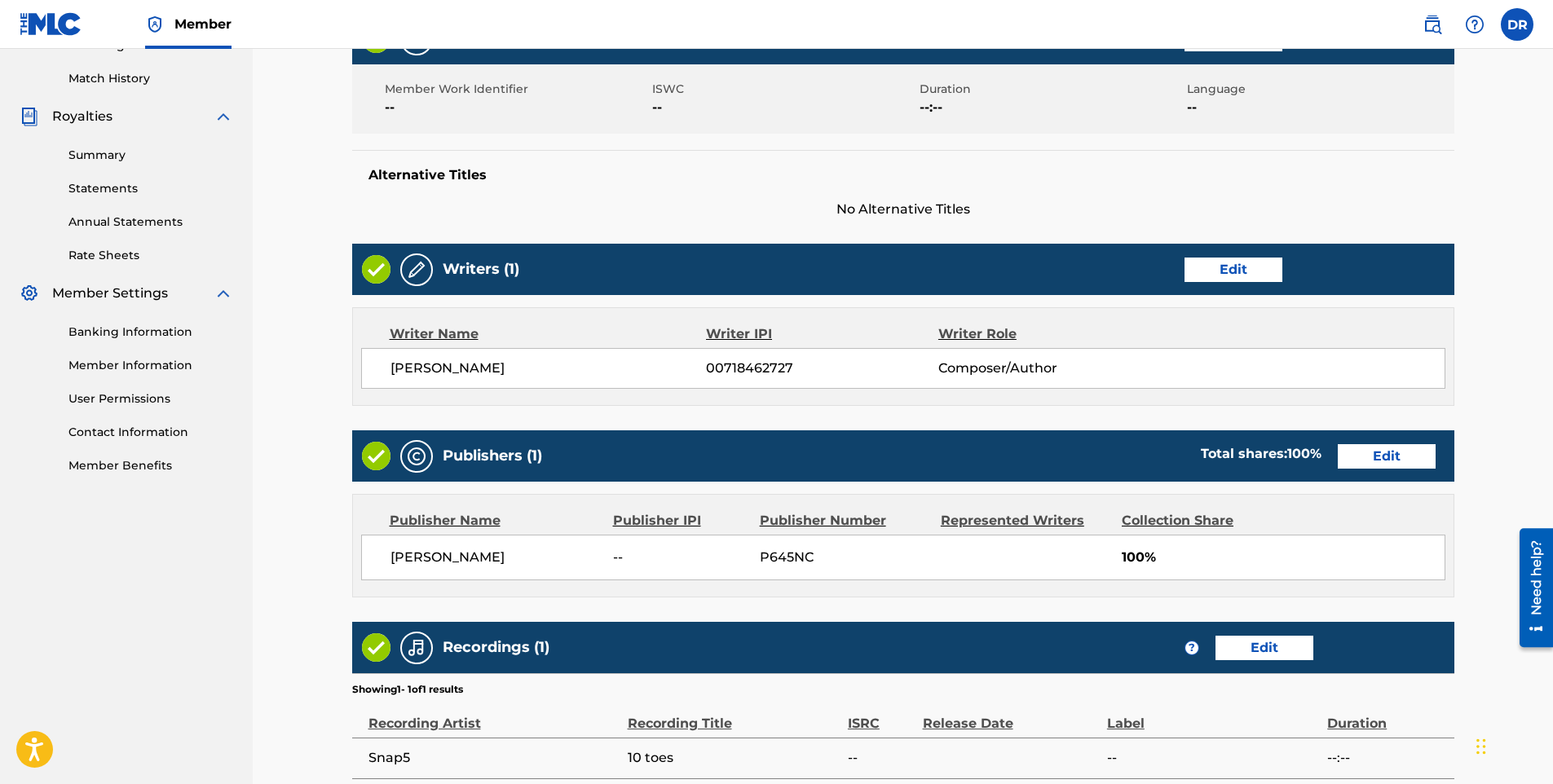
scroll to position [595, 0]
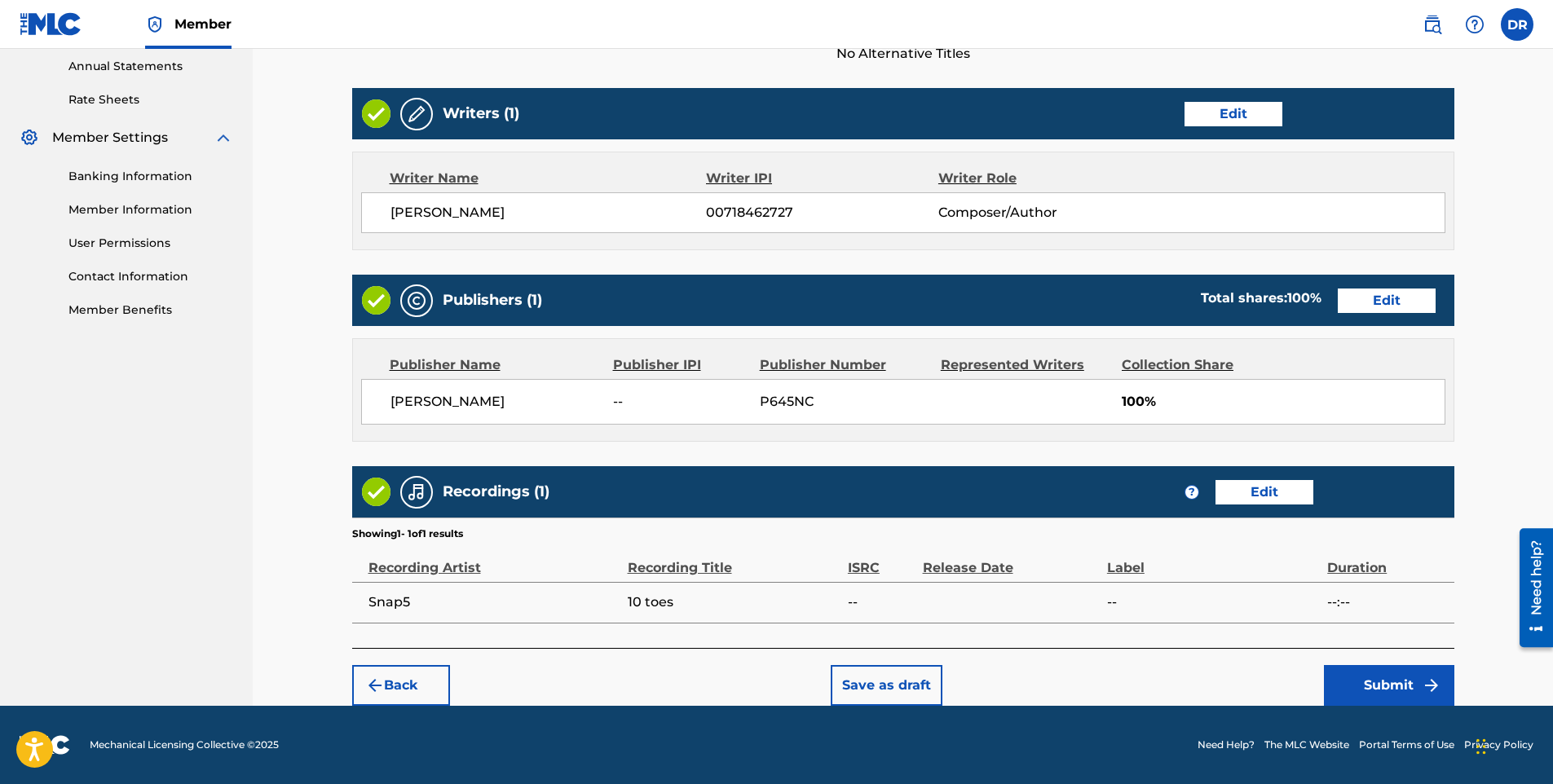
click at [1397, 687] on button "Submit" at bounding box center [1389, 685] width 130 height 41
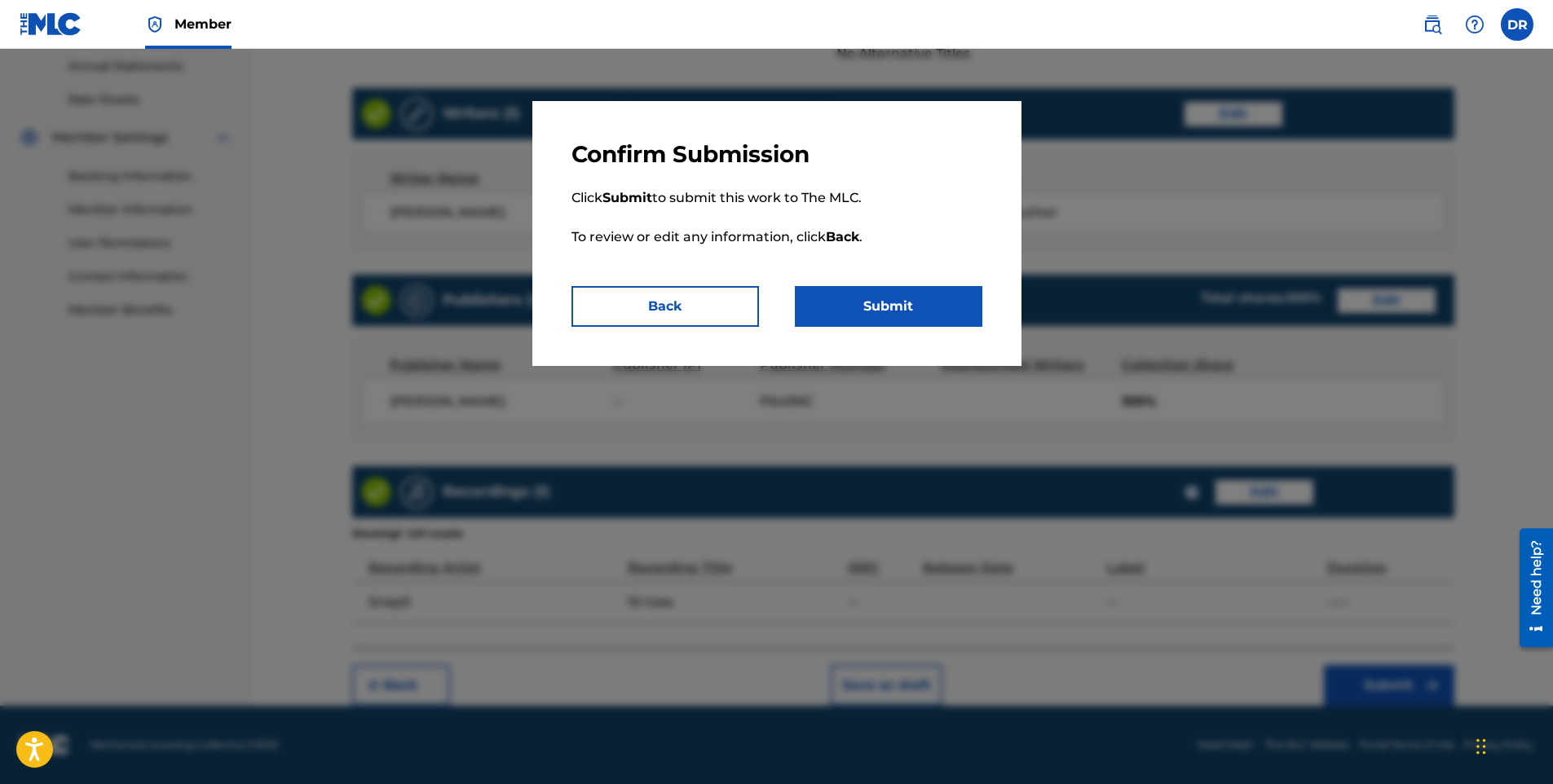
click at [943, 307] on button "Submit" at bounding box center [889, 306] width 187 height 41
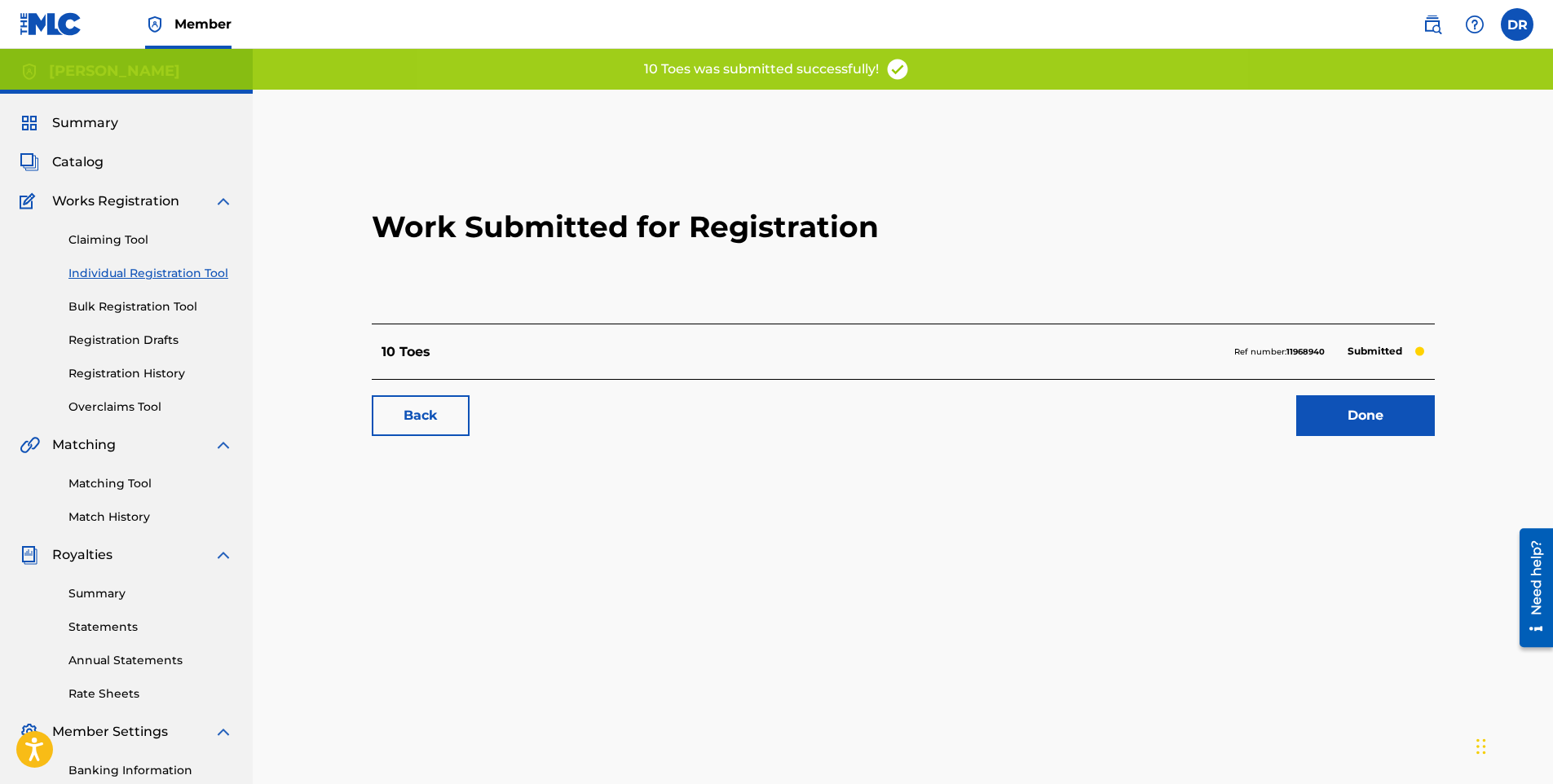
click at [1366, 425] on link "Done" at bounding box center [1366, 416] width 139 height 41
